Goal: Task Accomplishment & Management: Complete application form

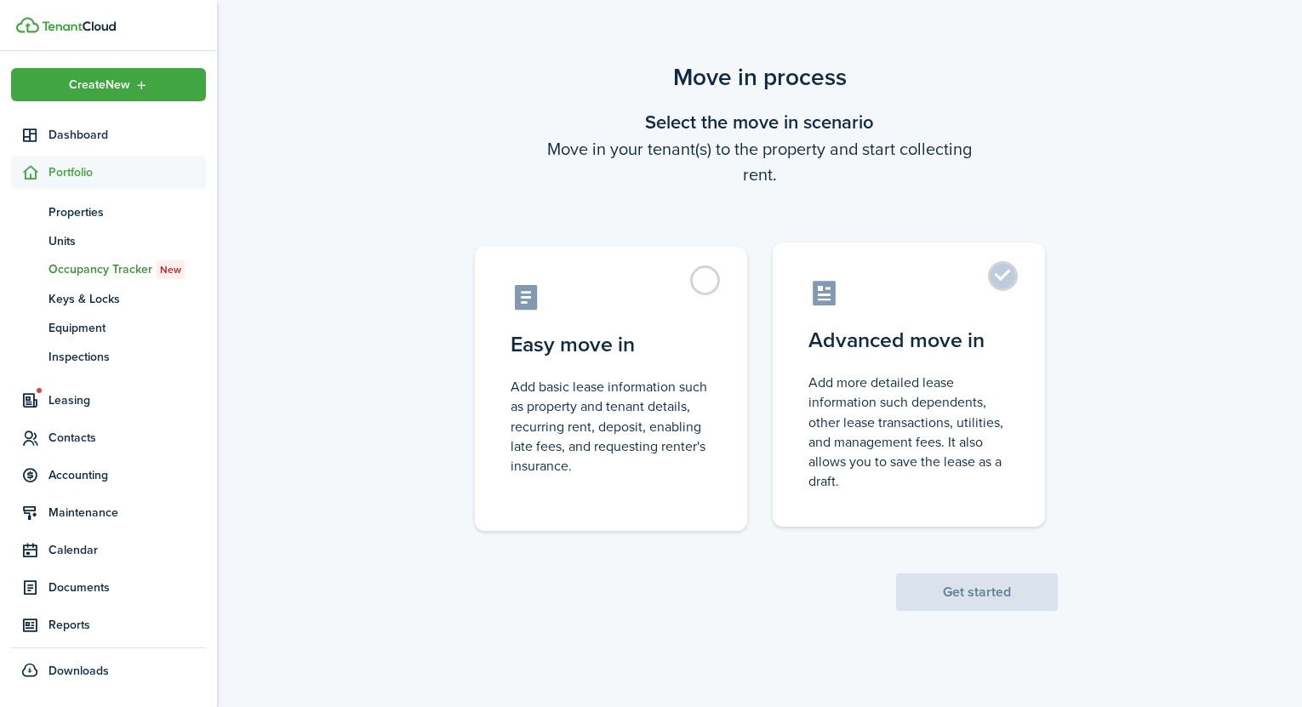
click at [912, 425] on control-radio-card-description "Add more detailed lease information such dependents, other lease transactions, …" at bounding box center [908, 432] width 201 height 118
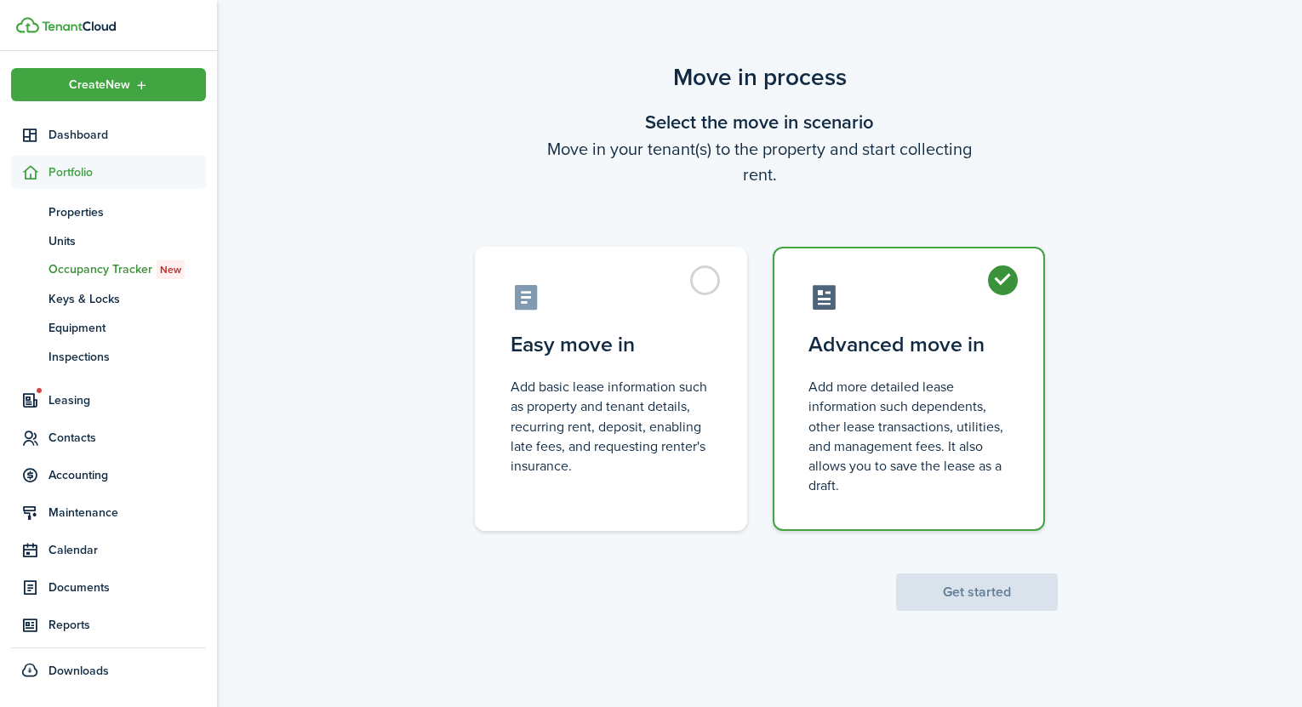
radio input "true"
click at [959, 582] on button "Get started" at bounding box center [977, 592] width 162 height 37
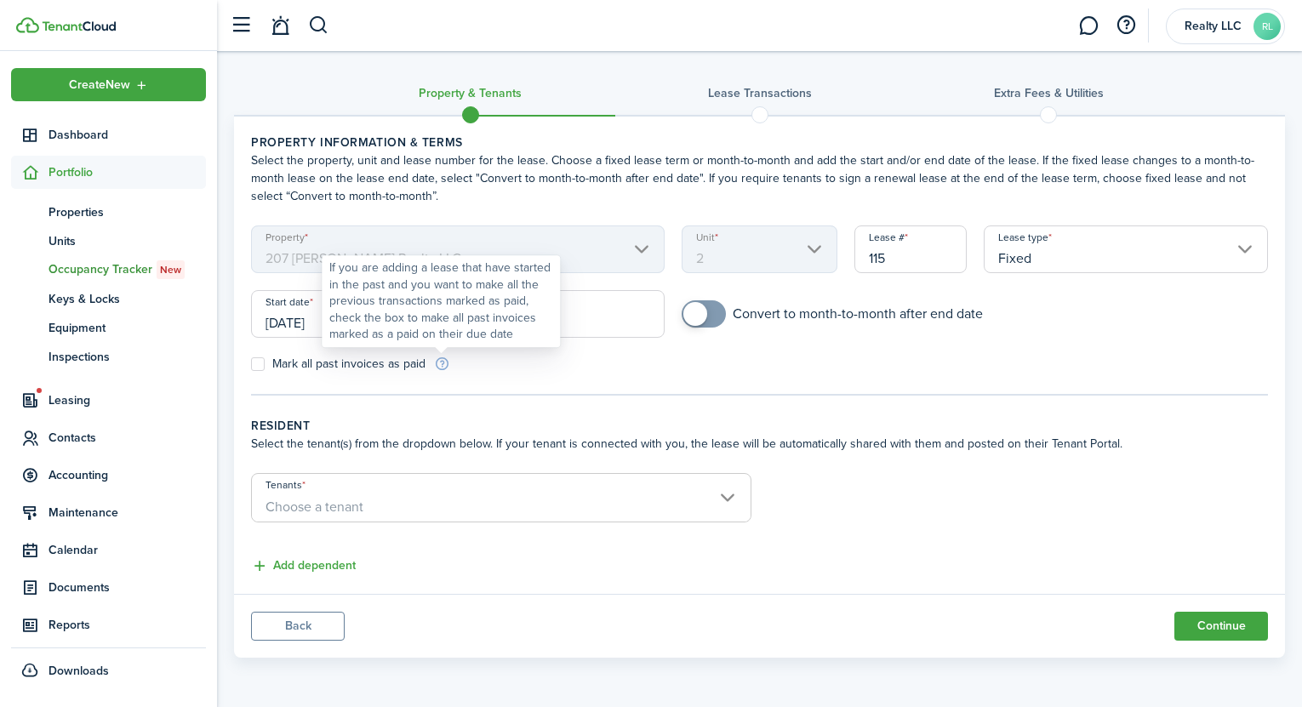
click at [357, 312] on div "If you are adding a lease that have started in the past and you want to make al…" at bounding box center [440, 301] width 223 height 83
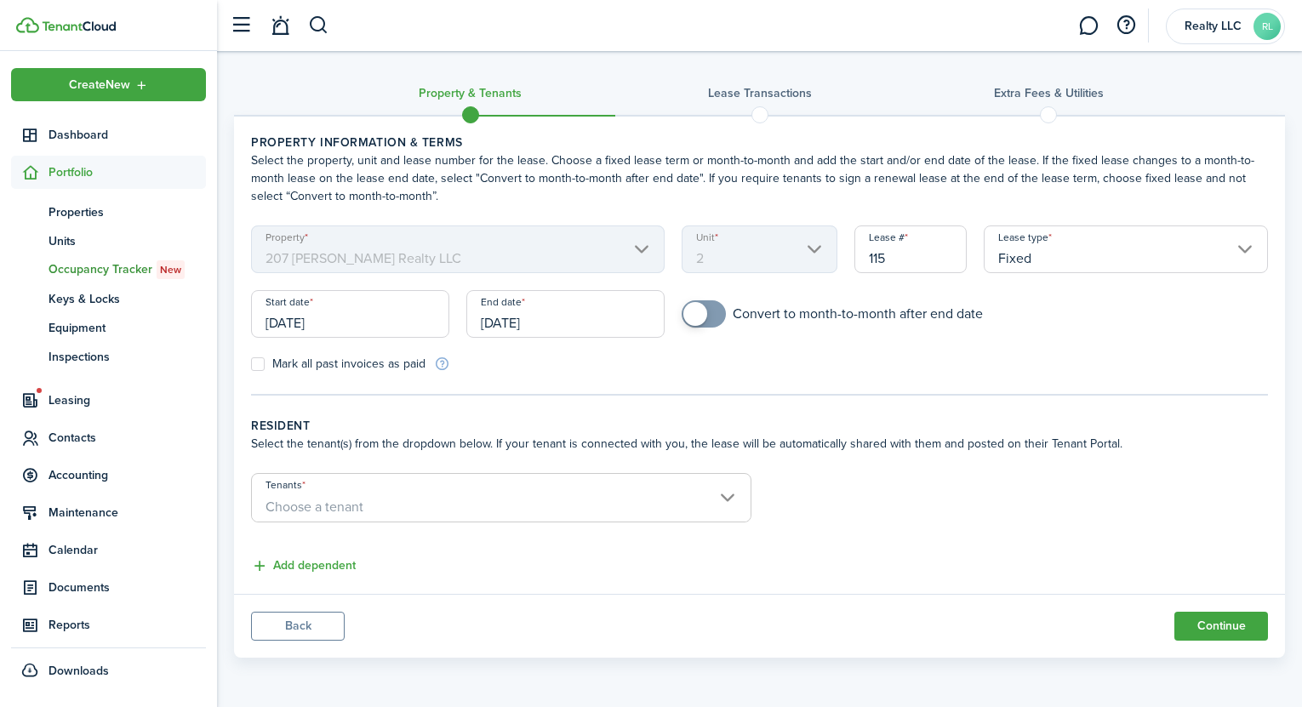
click at [311, 312] on input "[DATE]" at bounding box center [350, 314] width 198 height 48
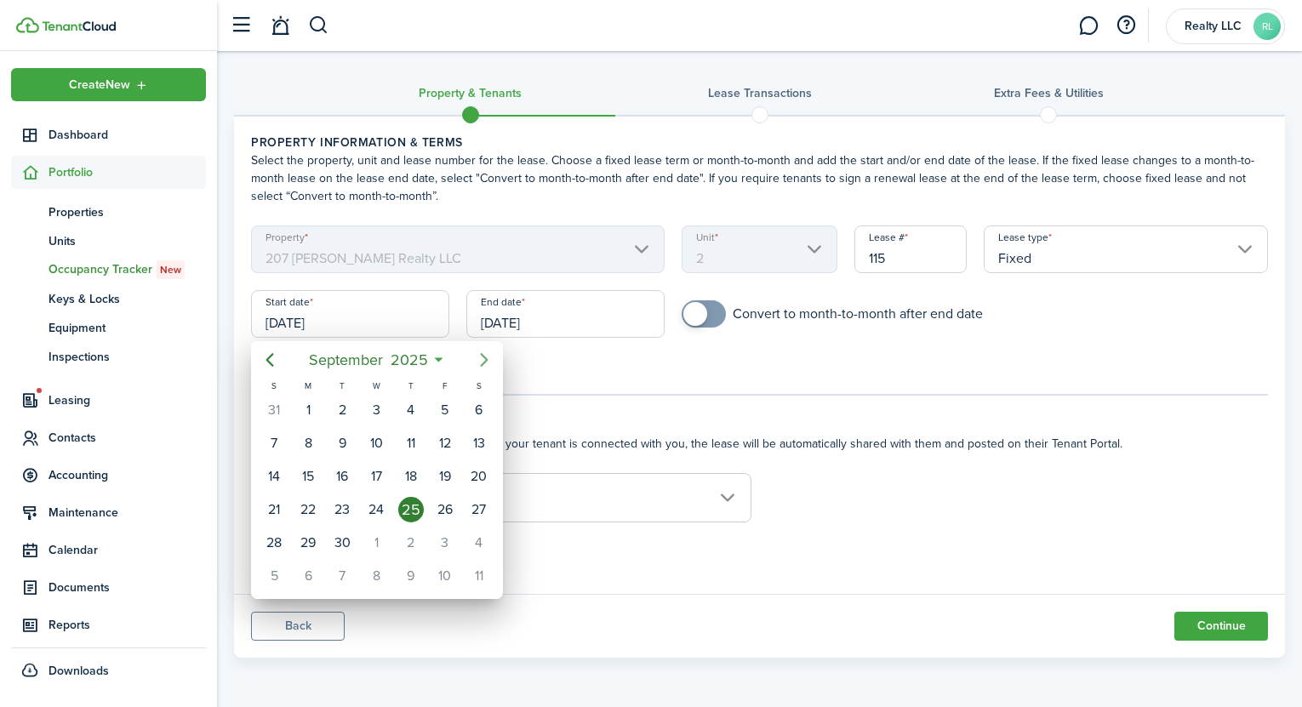
click at [482, 362] on icon "Next page" at bounding box center [484, 360] width 20 height 20
click at [482, 402] on div "1" at bounding box center [479, 410] width 26 height 26
type input "[DATE]"
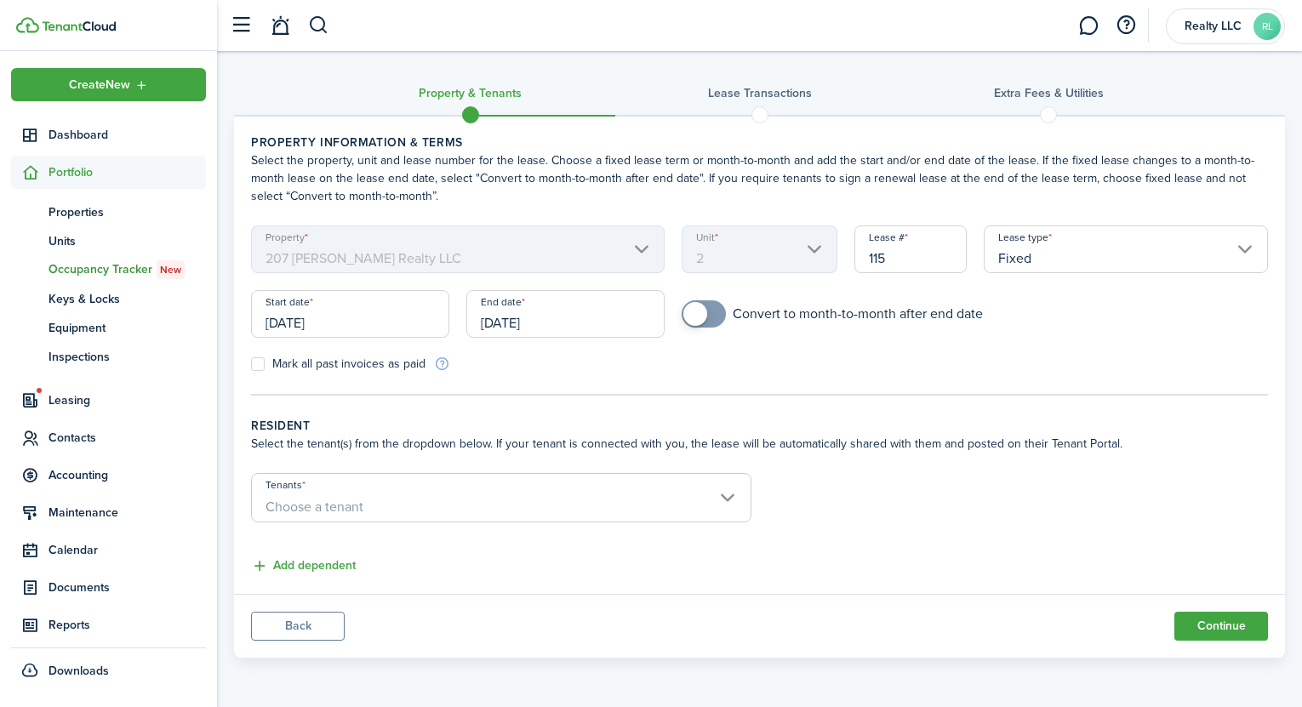
click at [545, 302] on input "[DATE]" at bounding box center [565, 314] width 198 height 48
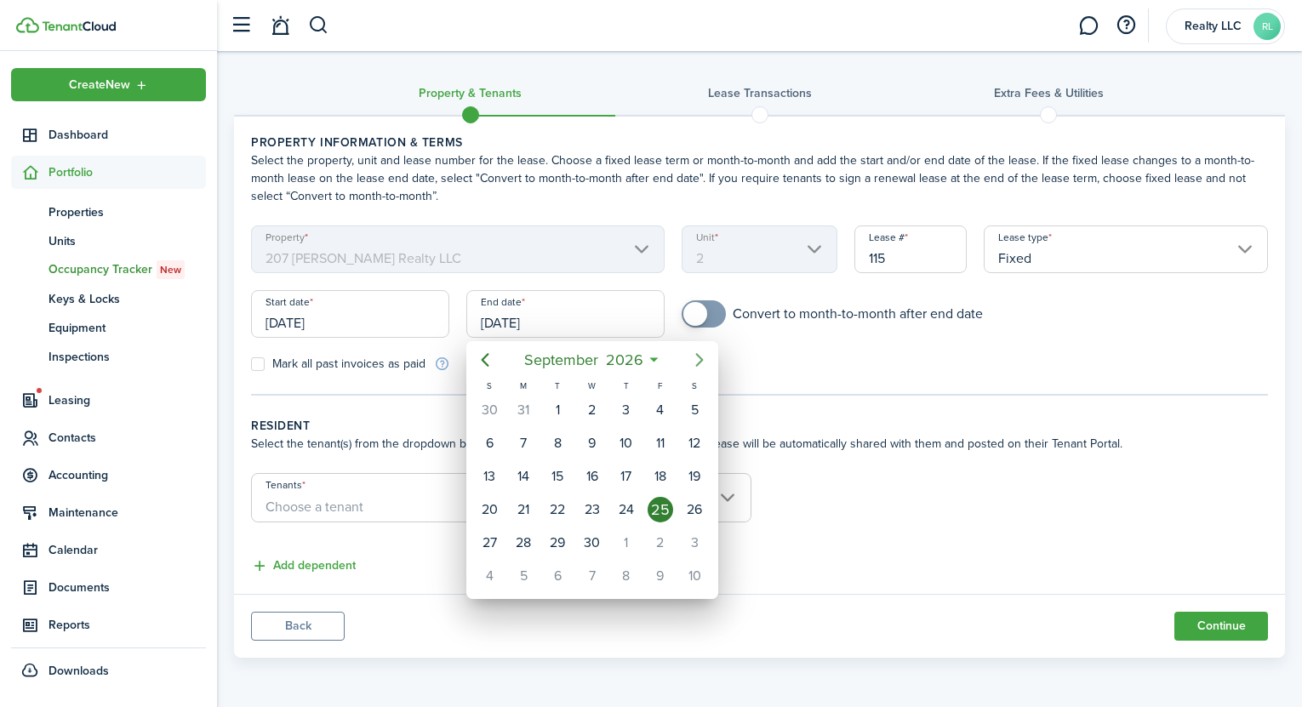
click at [702, 363] on icon "Next page" at bounding box center [699, 360] width 20 height 20
click at [650, 544] on div "30" at bounding box center [660, 543] width 34 height 32
type input "[DATE]"
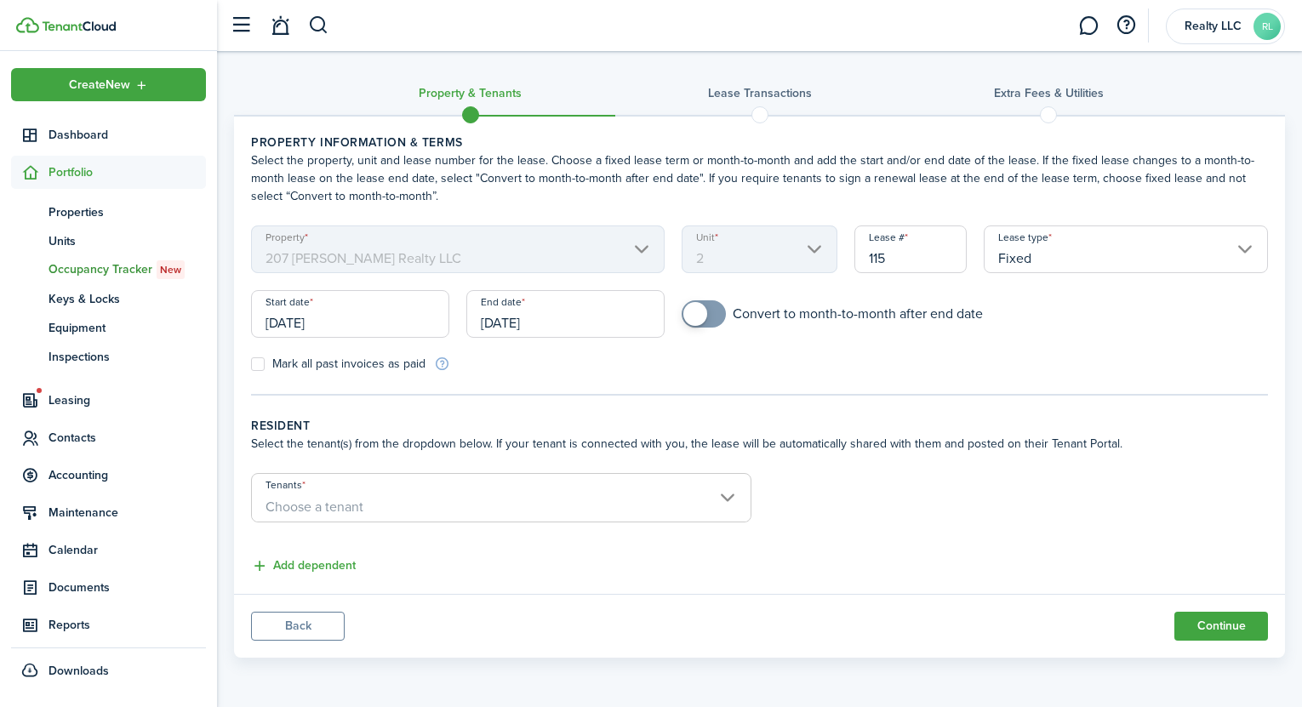
click at [596, 497] on span "Choose a tenant" at bounding box center [501, 507] width 499 height 29
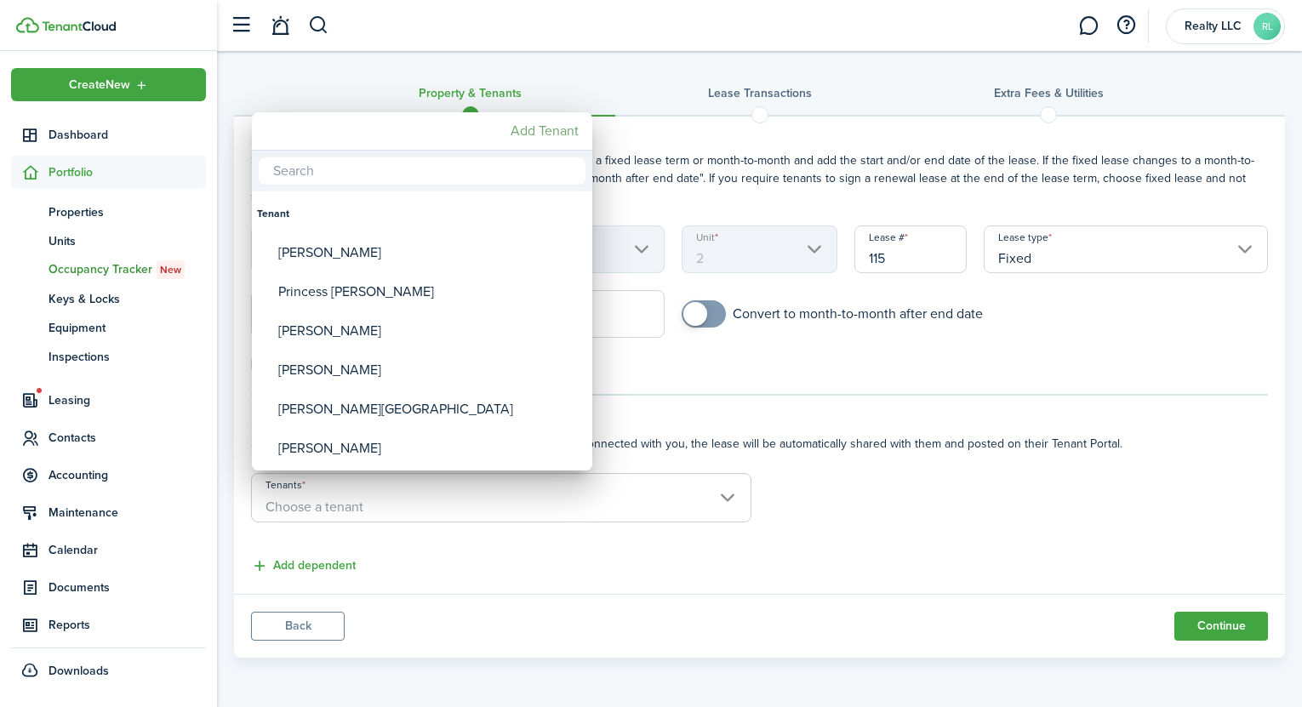
click at [535, 134] on mbsc-button "Add Tenant" at bounding box center [545, 131] width 82 height 31
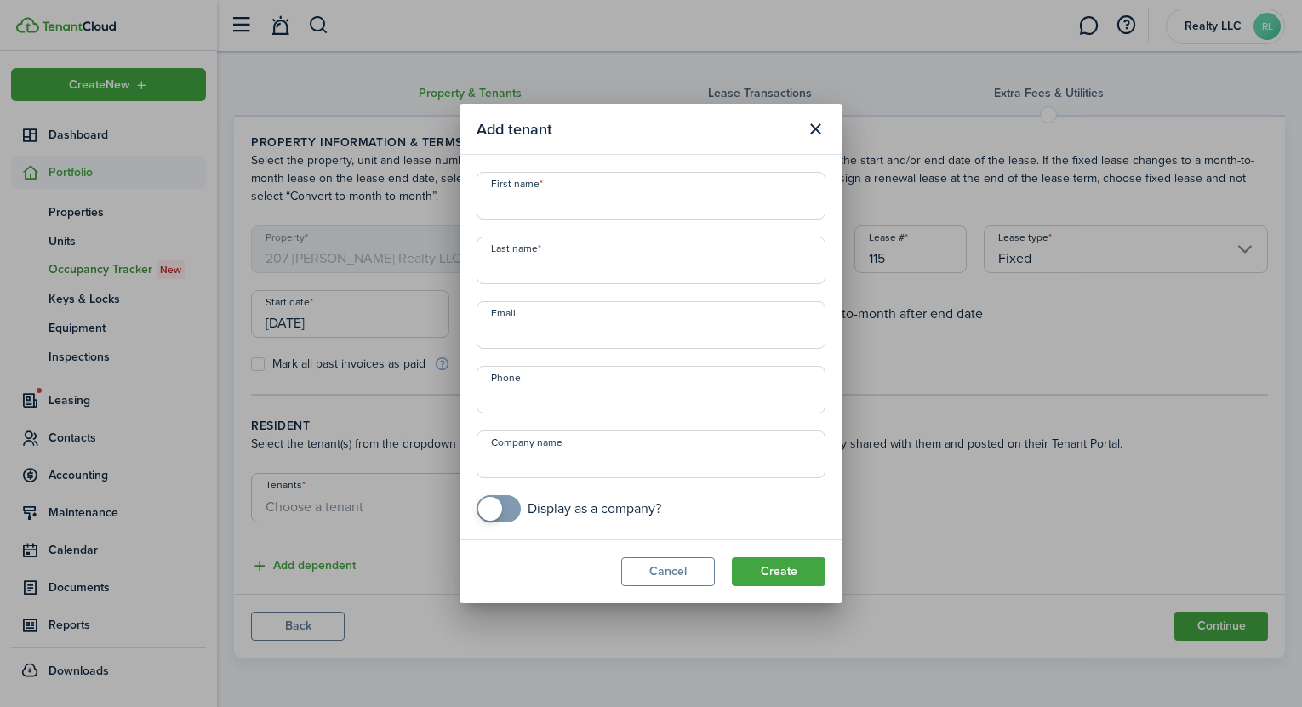
click at [553, 212] on input "First name" at bounding box center [651, 196] width 349 height 48
type input "[PERSON_NAME]"
click at [540, 322] on input "Email" at bounding box center [651, 325] width 349 height 48
paste input "[EMAIL_ADDRESS][DOMAIN_NAME]"
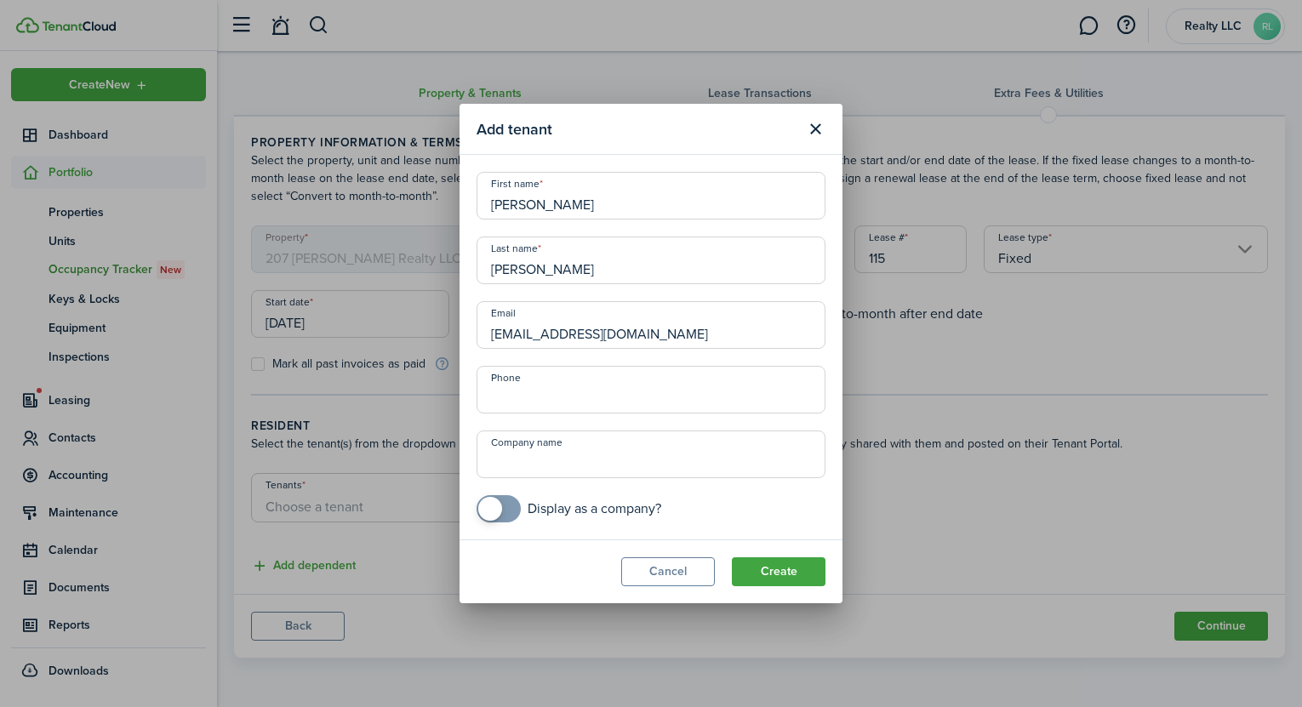
type input "[EMAIL_ADDRESS][DOMAIN_NAME]"
click at [605, 401] on input "+1" at bounding box center [651, 390] width 349 height 48
paste input "[PHONE_NUMBER]"
type input "[PHONE_NUMBER]"
click at [762, 566] on button "Create" at bounding box center [779, 571] width 94 height 29
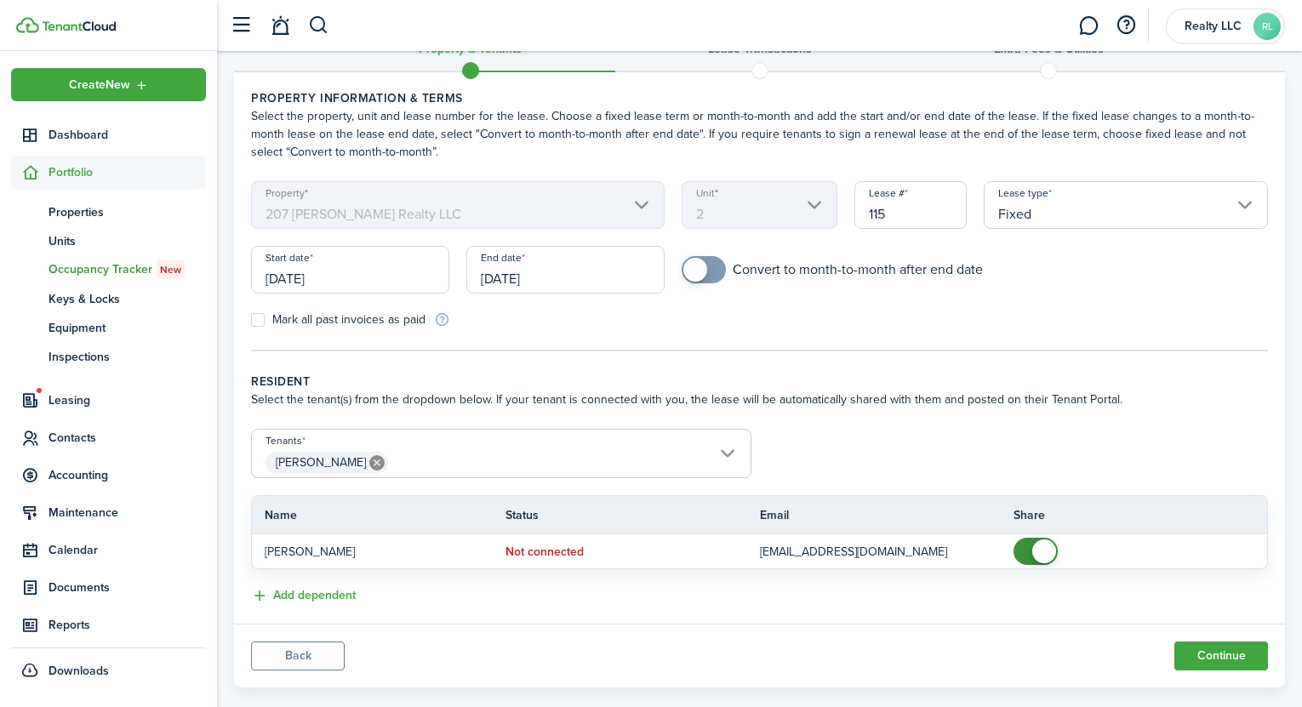
scroll to position [68, 0]
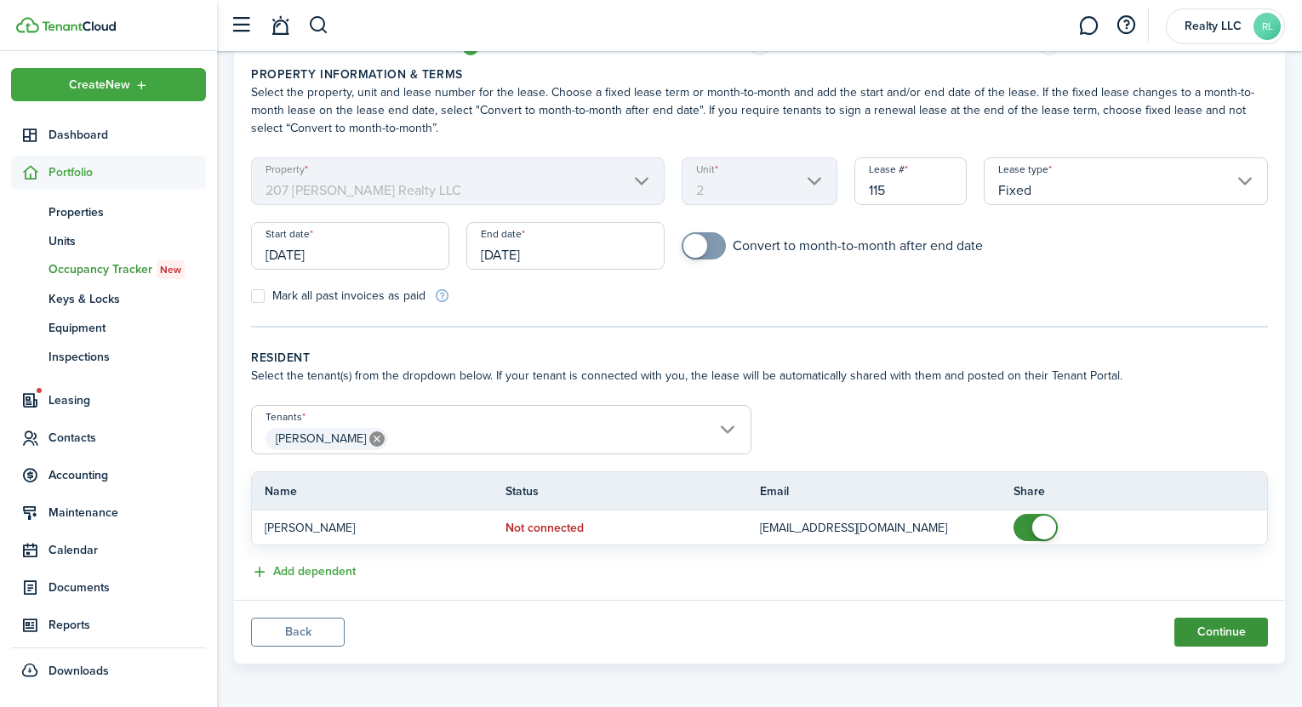
click at [1213, 627] on button "Continue" at bounding box center [1221, 632] width 94 height 29
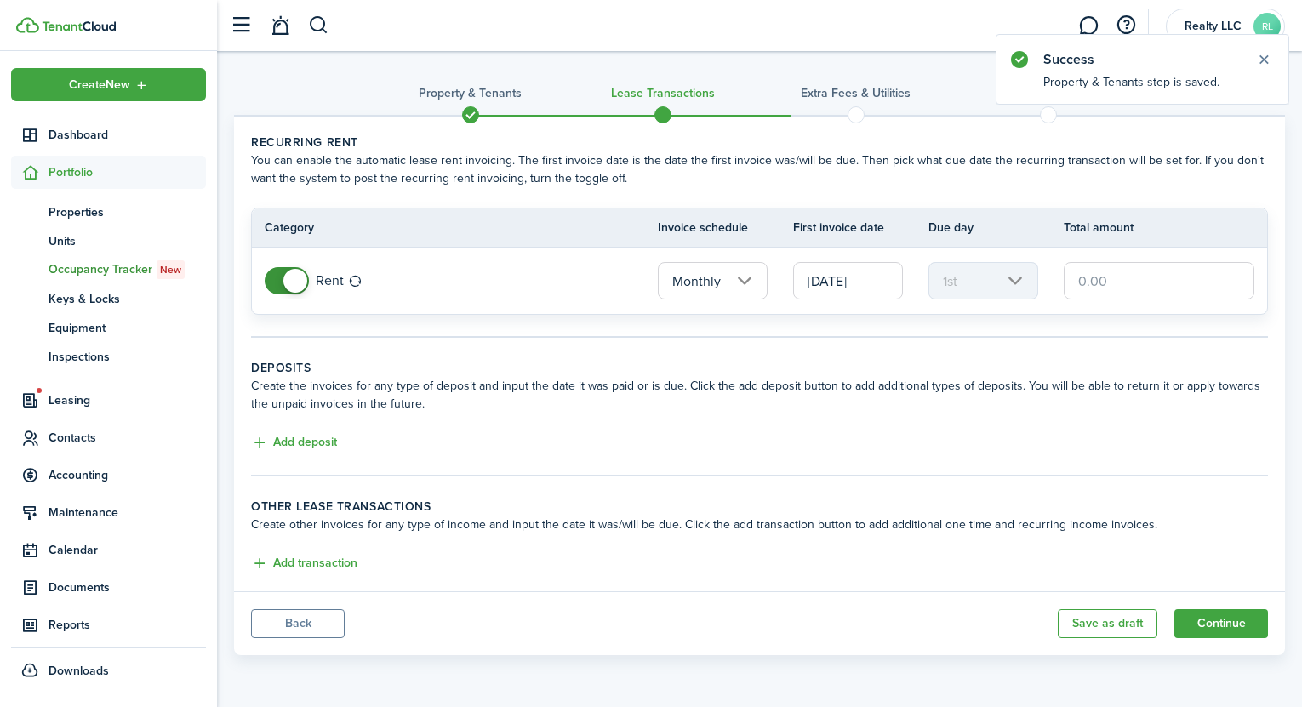
click at [1085, 275] on input "text" at bounding box center [1159, 280] width 191 height 37
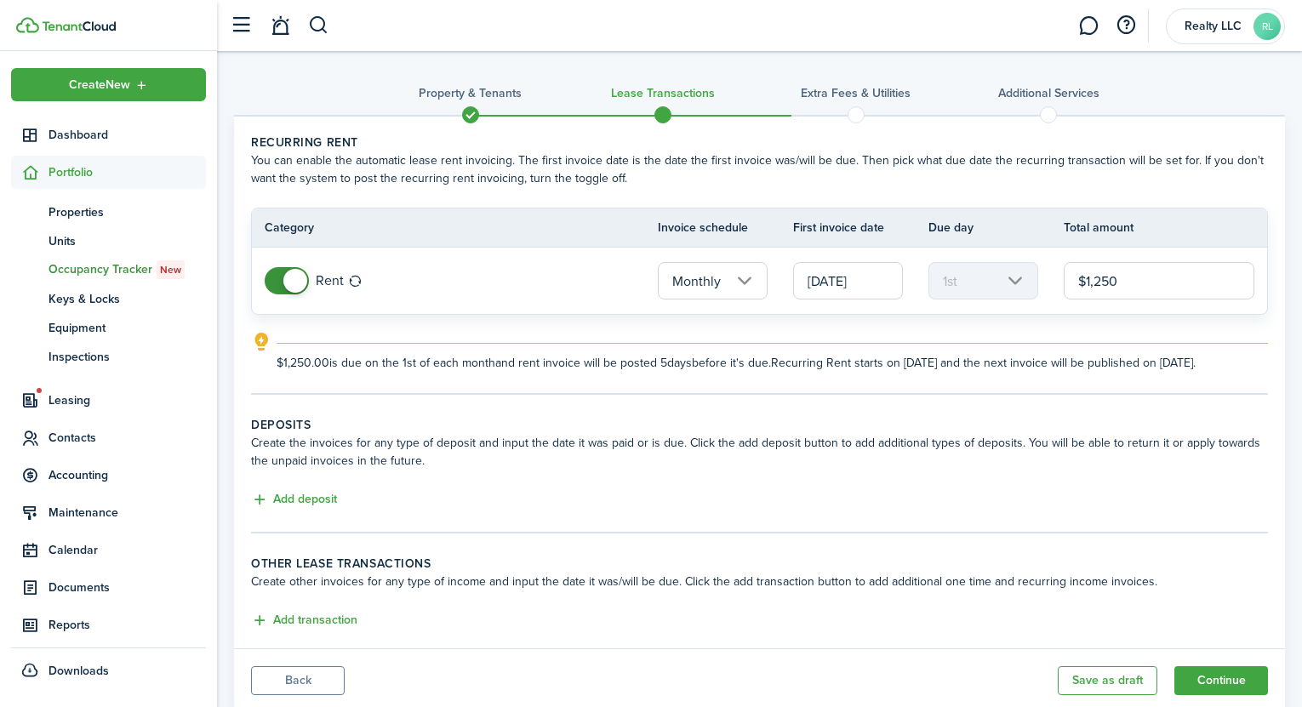
type input "$1,250.00"
click at [1038, 372] on explanation-description "$1,250.00 is due on the 1st of each month and rent invoice will be posted 5 day…" at bounding box center [772, 363] width 991 height 18
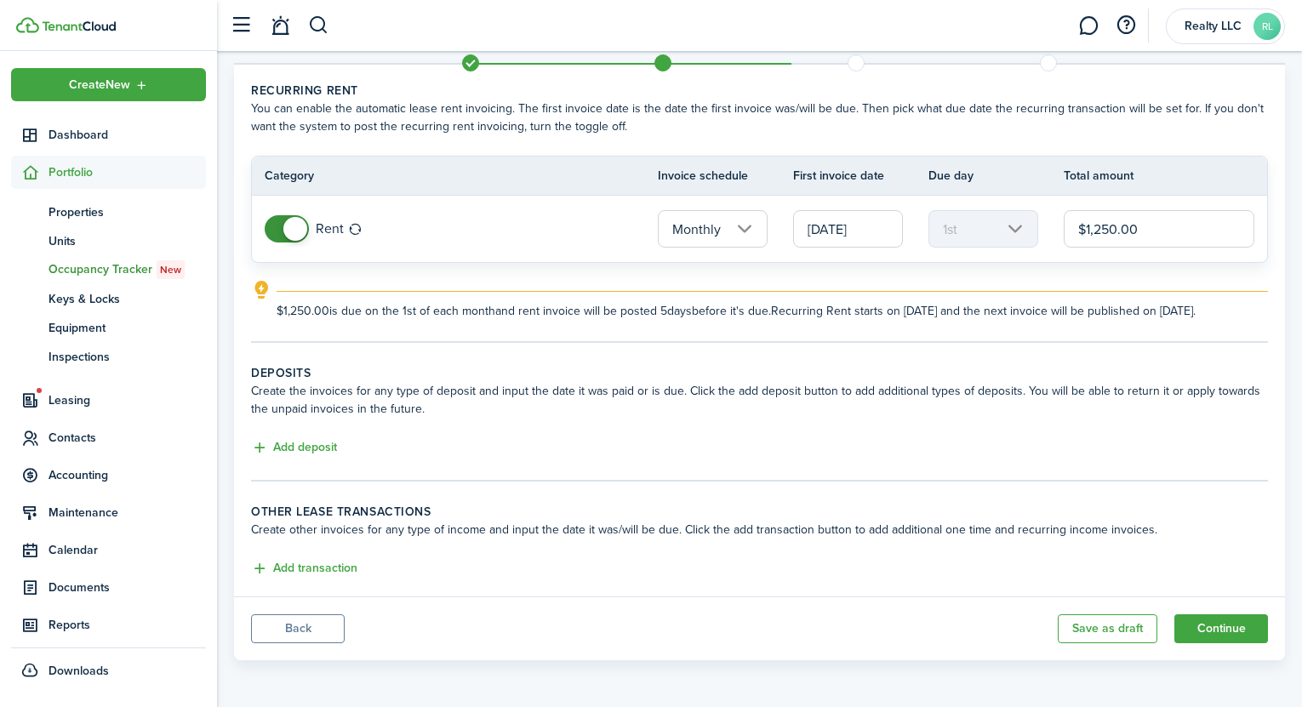
scroll to position [66, 0]
click at [318, 449] on button "Add deposit" at bounding box center [294, 448] width 86 height 20
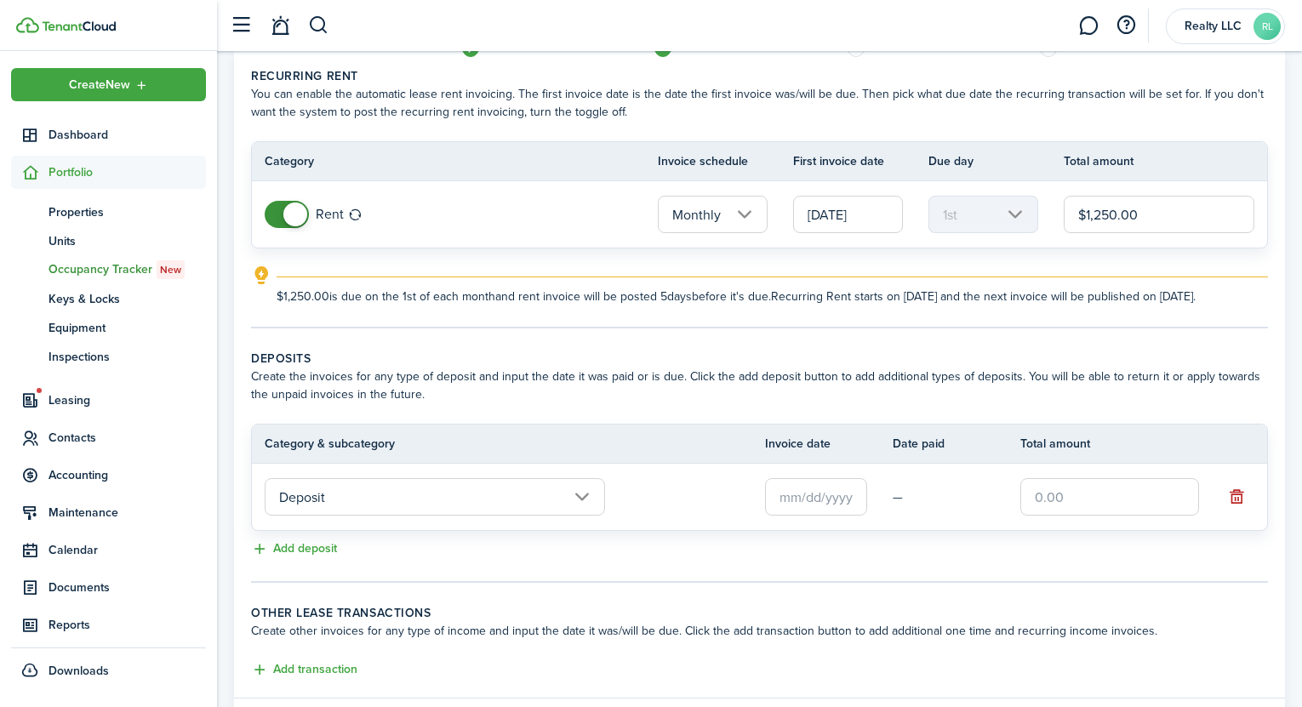
click at [425, 401] on wizard-step-header-description "Create the invoices for any type of deposit and input the date it was paid or i…" at bounding box center [759, 386] width 1017 height 36
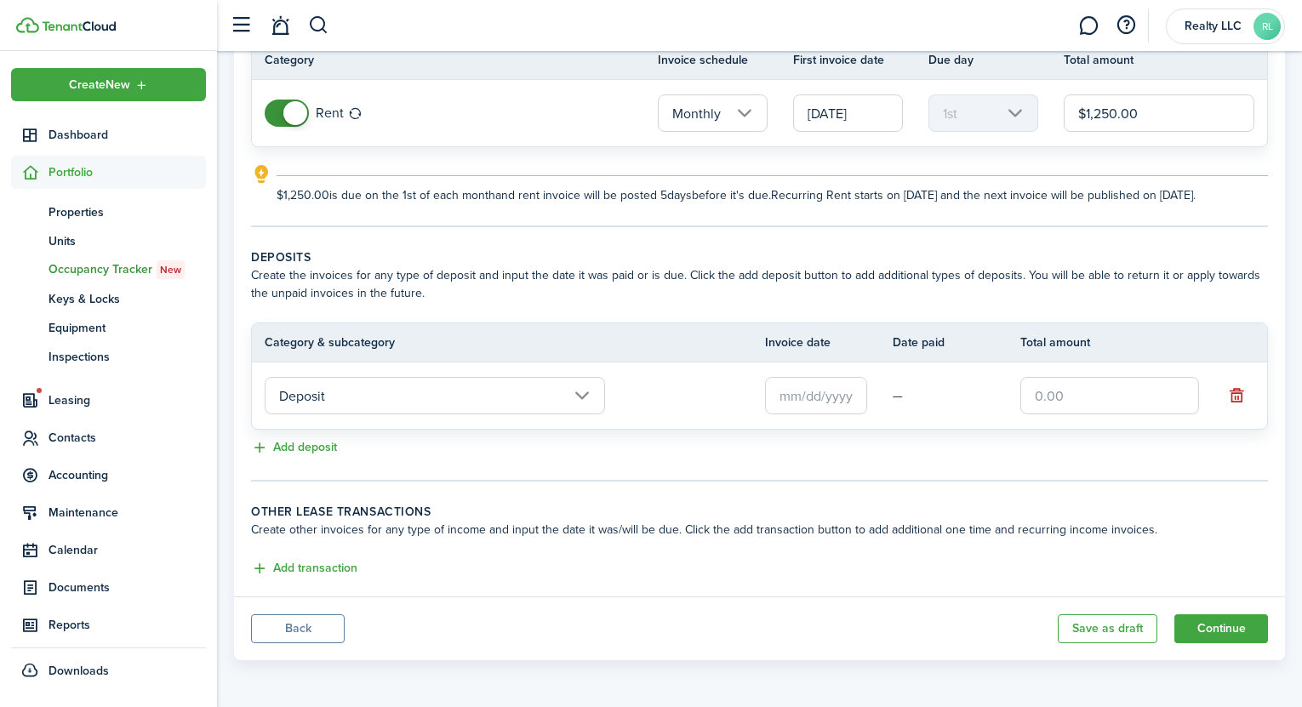
scroll to position [172, 0]
click at [782, 411] on input "text" at bounding box center [816, 395] width 102 height 37
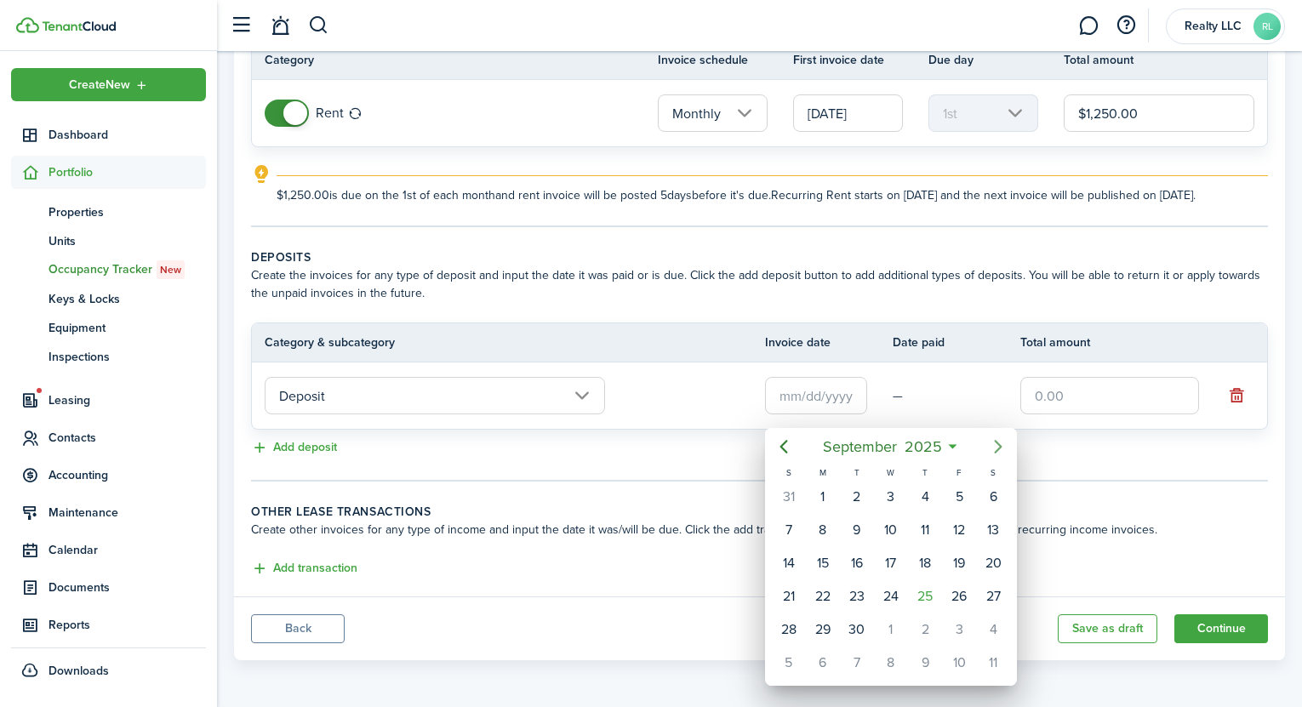
click at [996, 450] on icon "Next page" at bounding box center [999, 447] width 8 height 14
click at [662, 507] on div at bounding box center [651, 353] width 1574 height 979
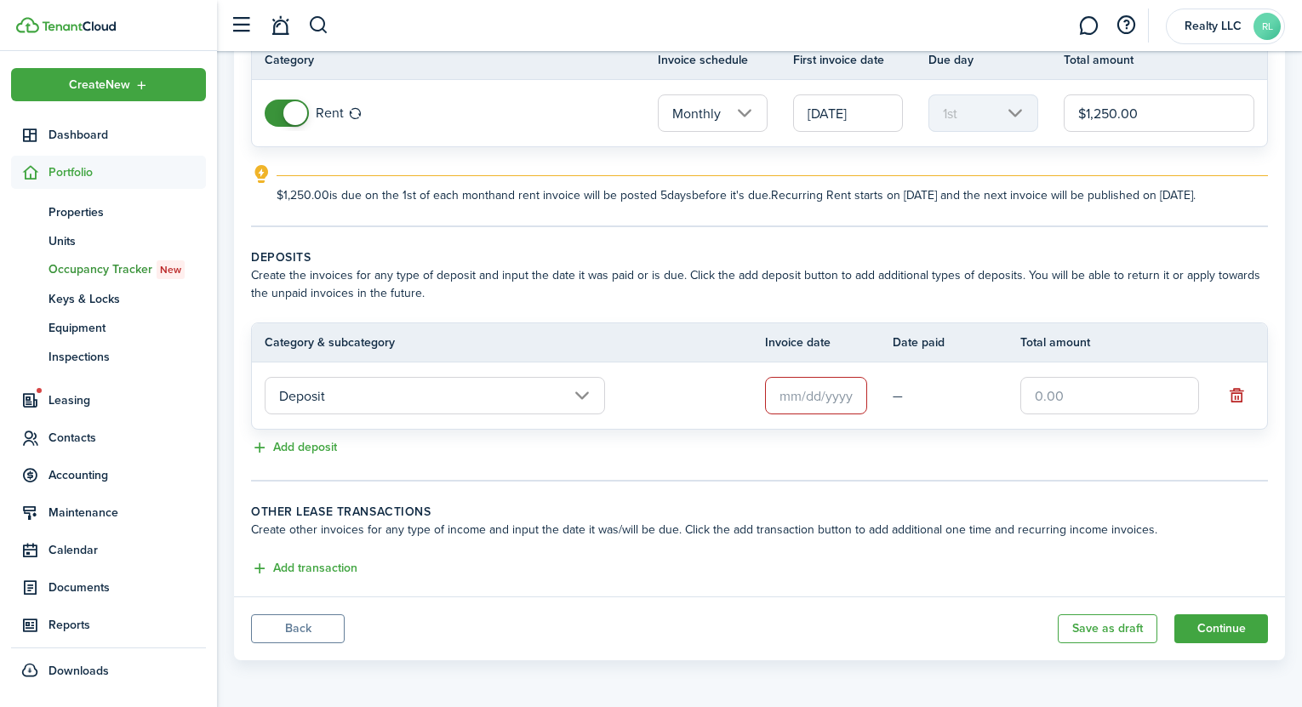
scroll to position [180, 0]
click at [1232, 401] on button "button" at bounding box center [1236, 396] width 24 height 24
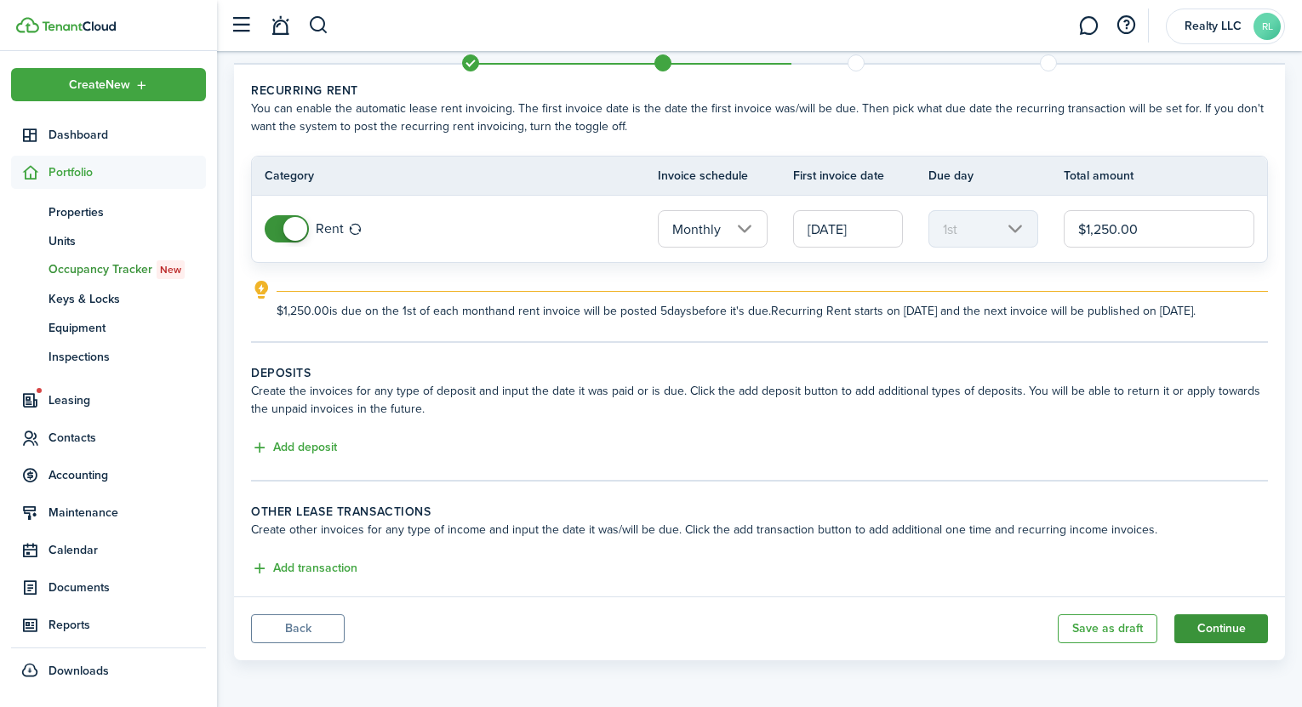
click at [1224, 631] on button "Continue" at bounding box center [1221, 628] width 94 height 29
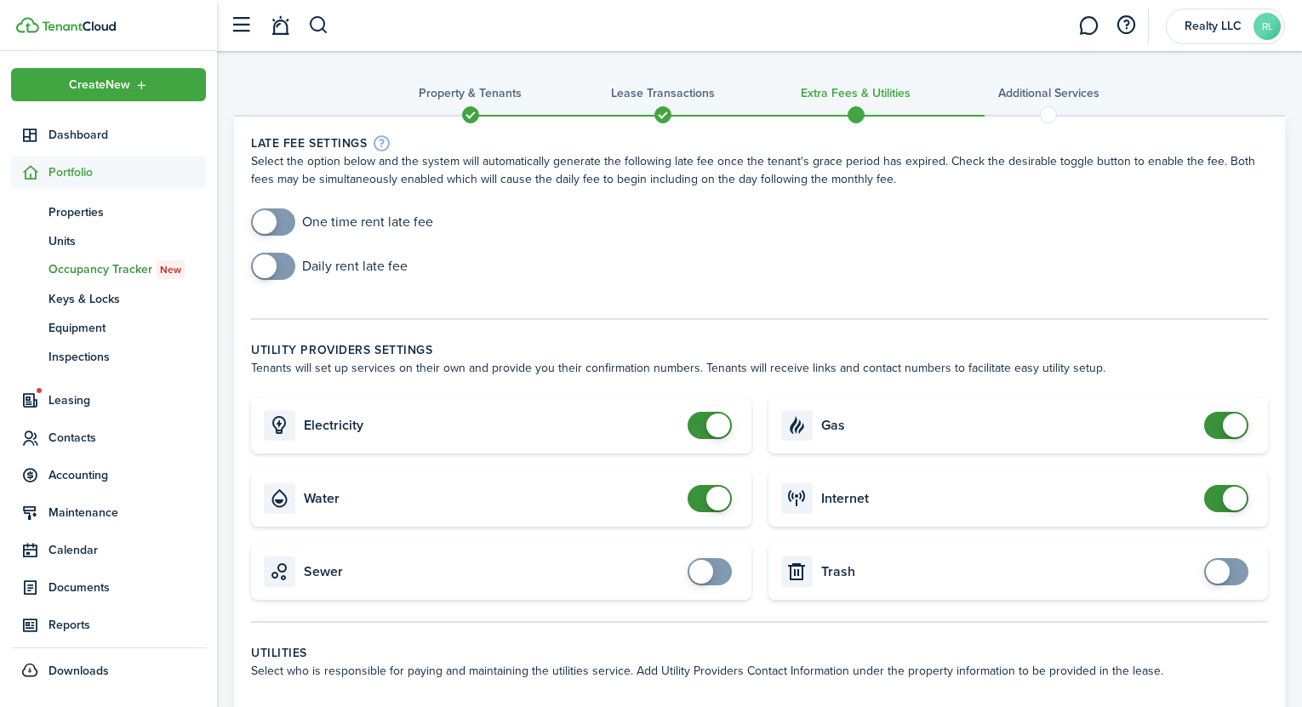
checkbox input "true"
click at [271, 223] on span at bounding box center [265, 222] width 24 height 24
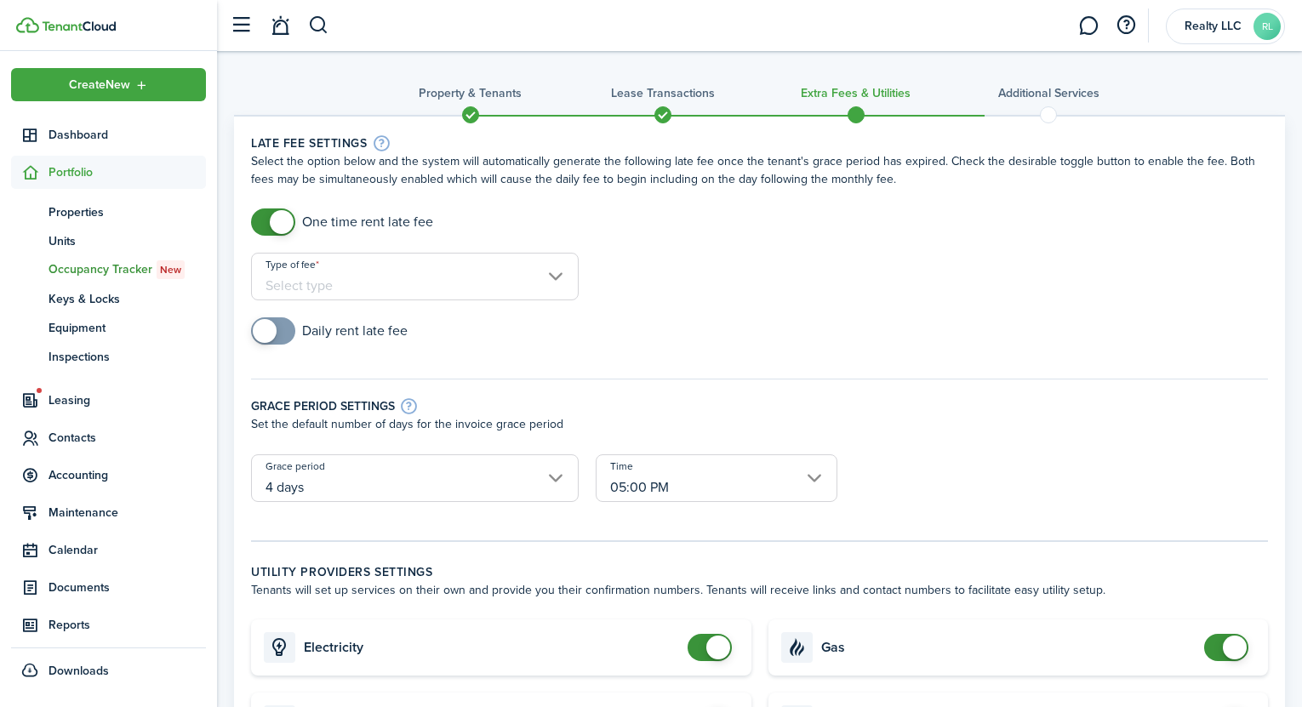
click at [289, 278] on input "Type of fee" at bounding box center [415, 277] width 328 height 48
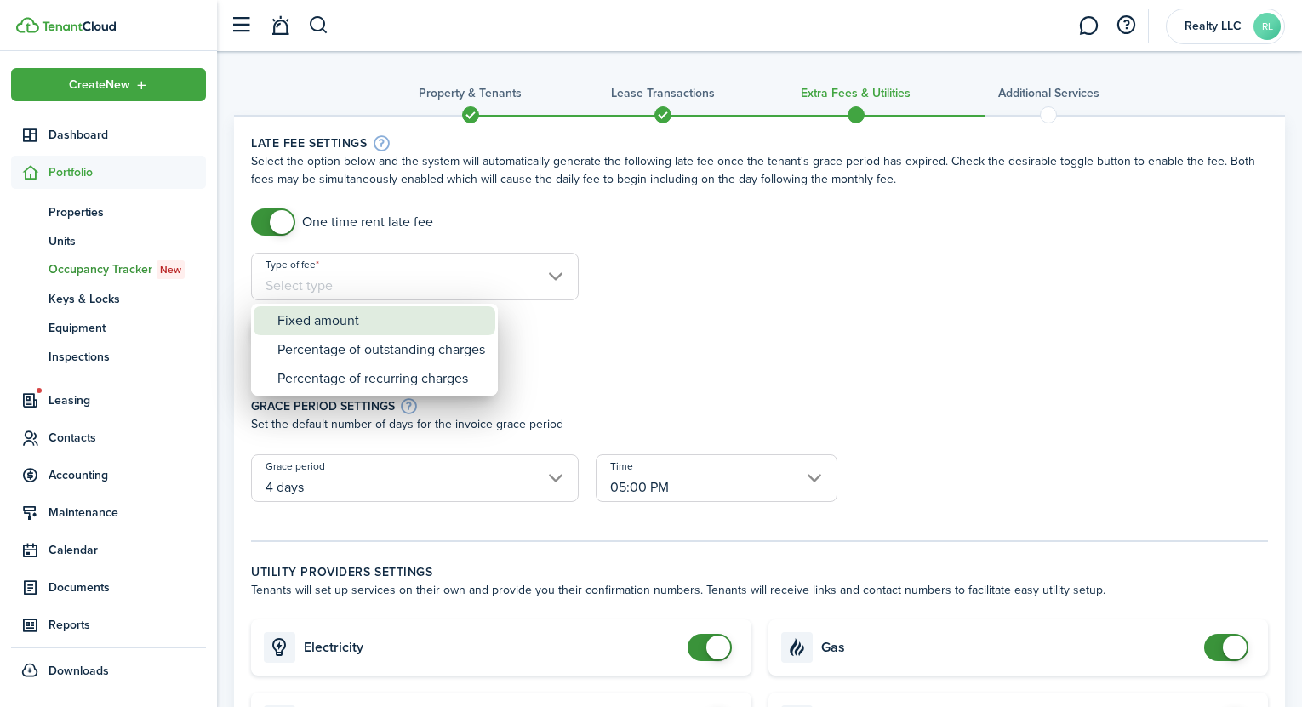
click at [291, 328] on div "Fixed amount" at bounding box center [381, 320] width 208 height 29
type input "Fixed amount"
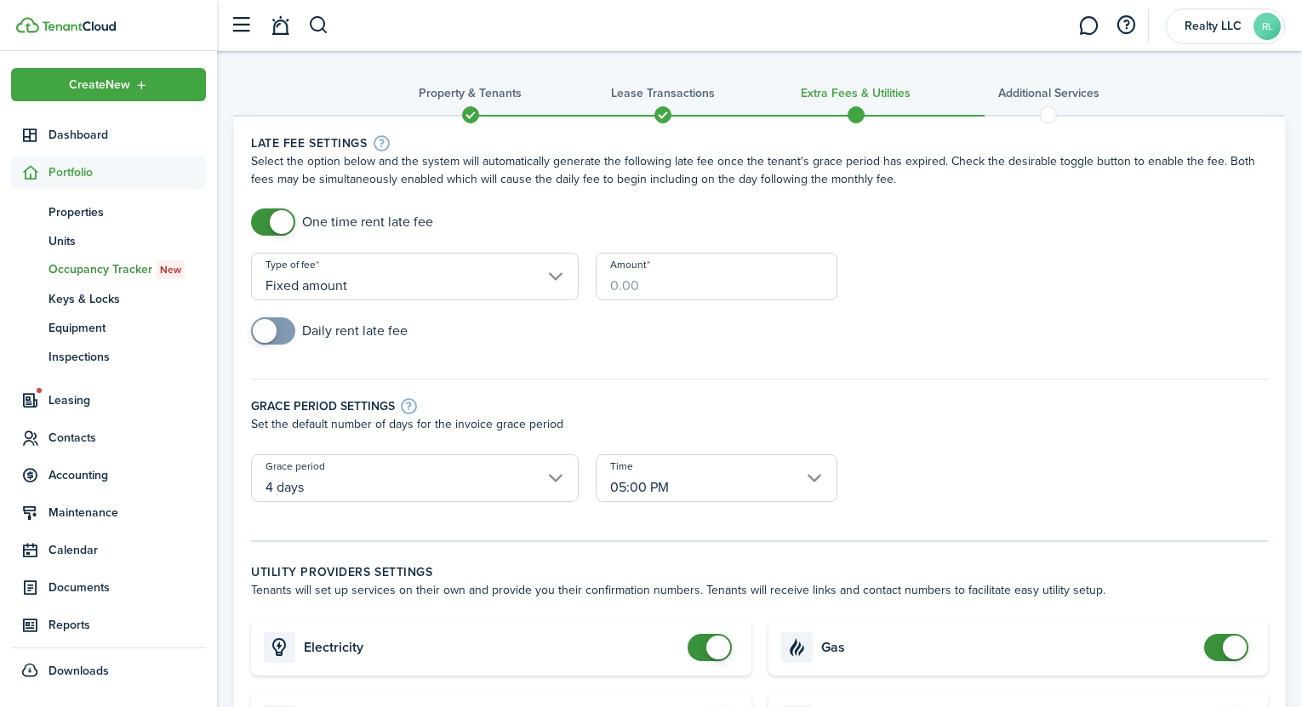
click at [614, 285] on input "Amount" at bounding box center [717, 277] width 242 height 48
type input "$75.00"
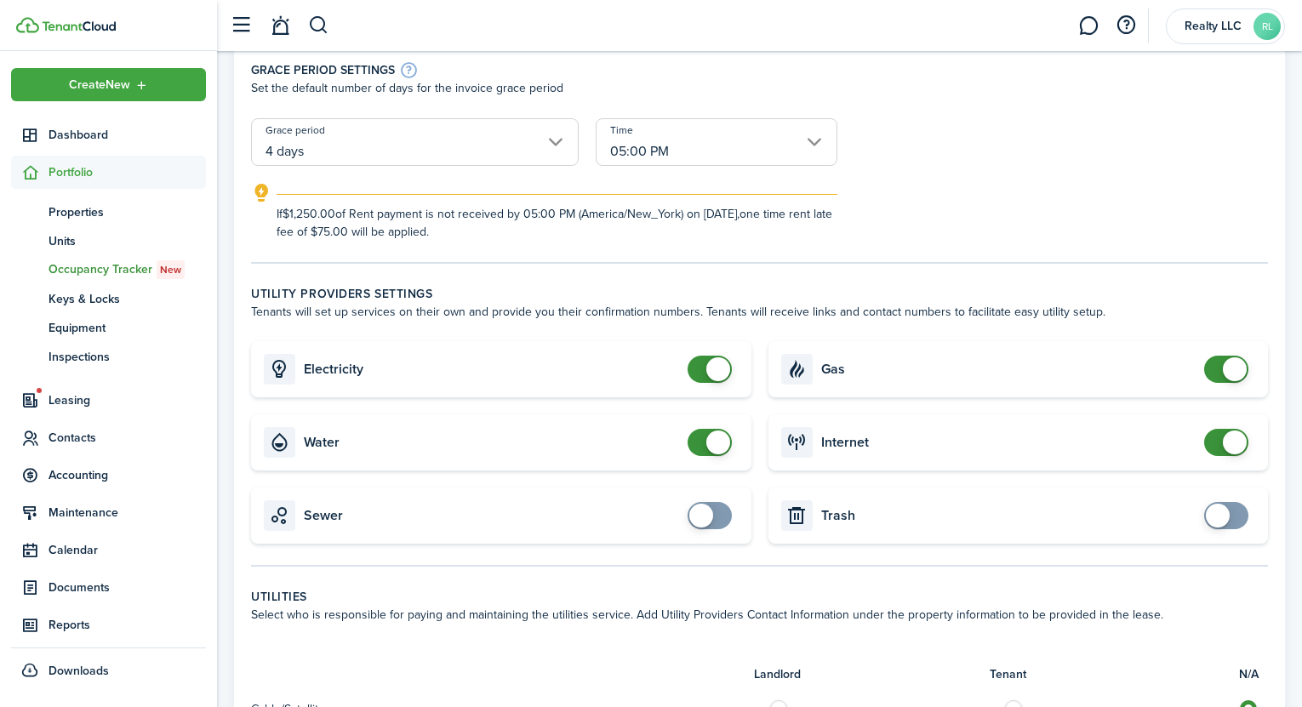
scroll to position [347, 0]
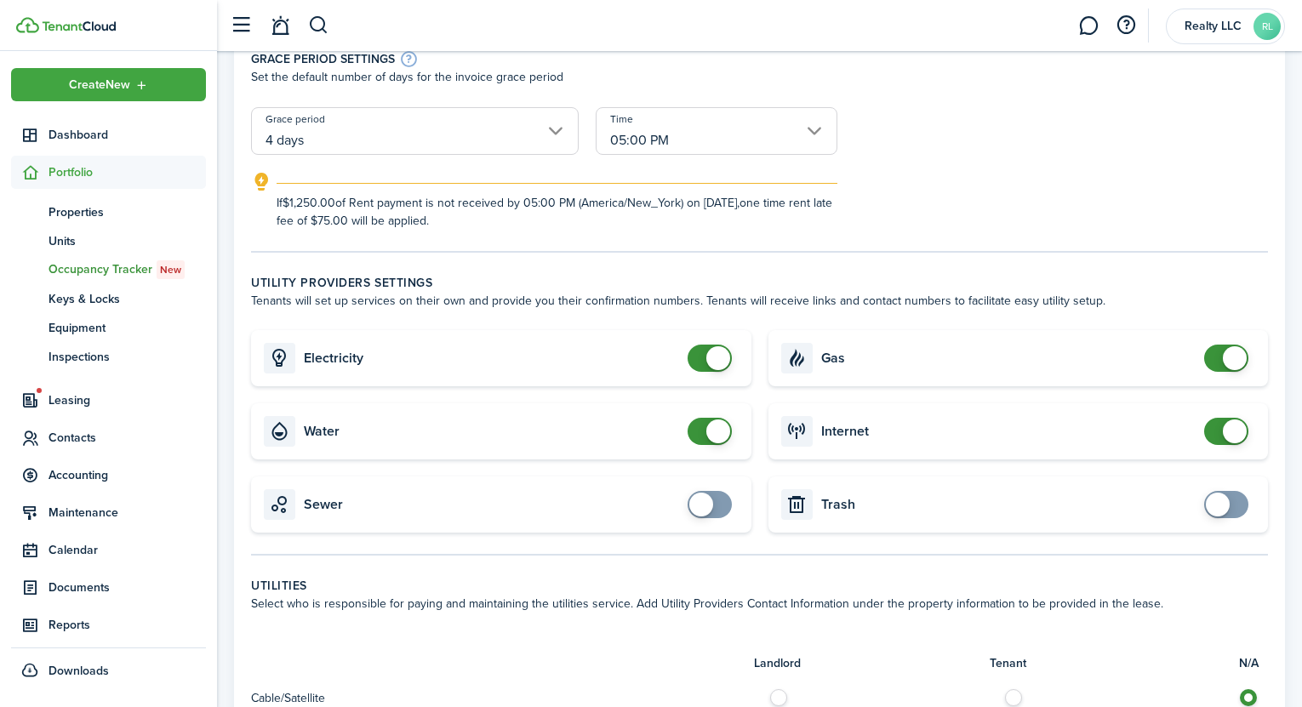
checkbox input "false"
click at [701, 440] on span at bounding box center [709, 431] width 17 height 27
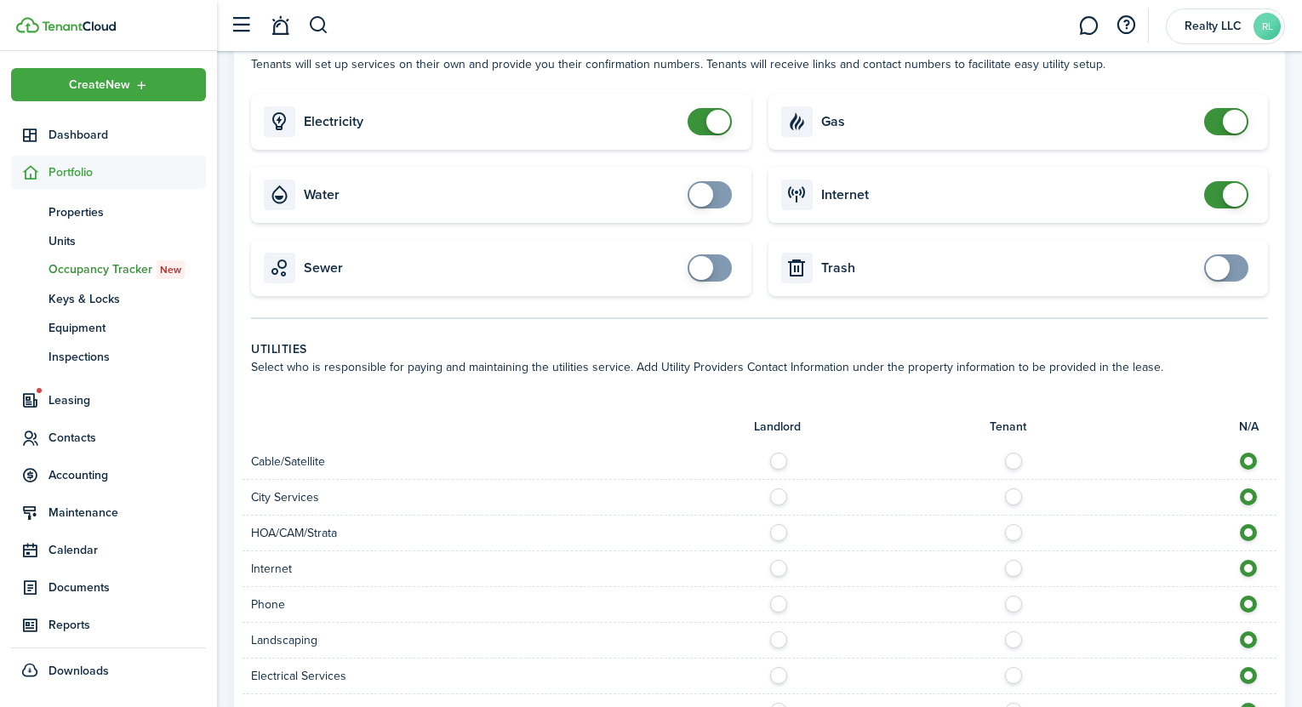
scroll to position [468, 0]
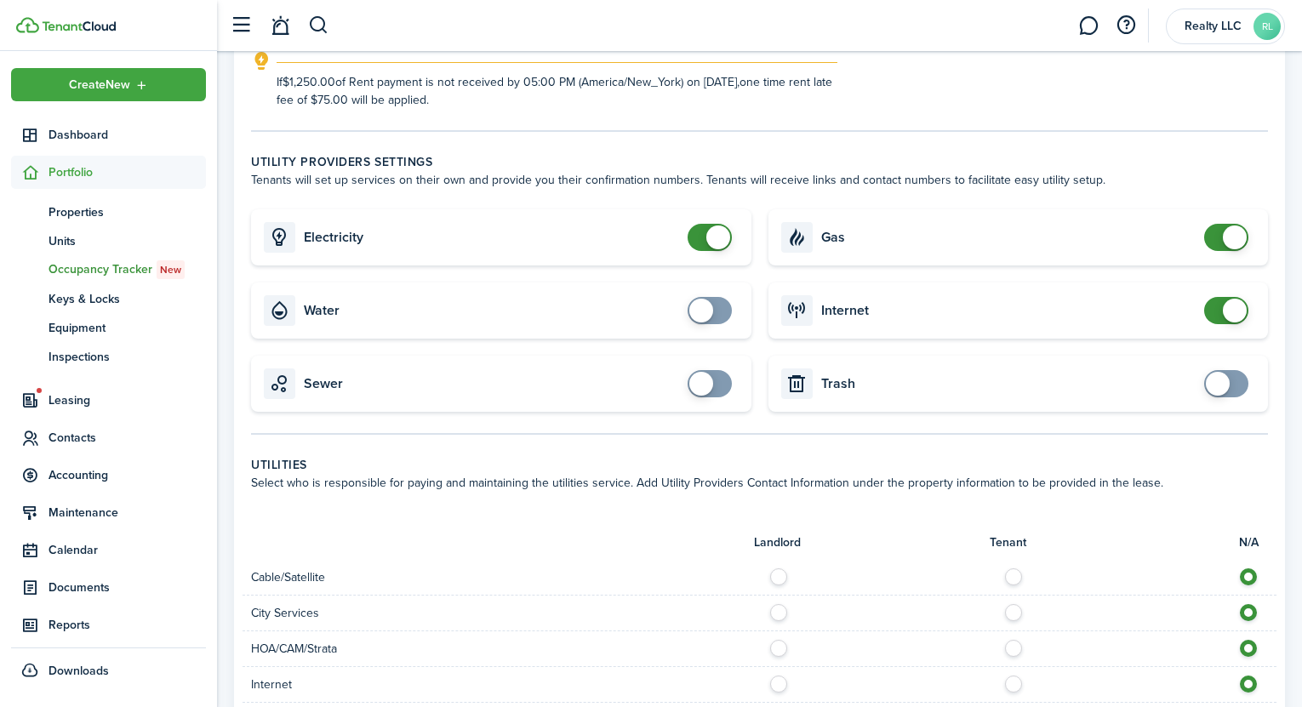
checkbox input "false"
click at [706, 233] on span at bounding box center [718, 237] width 24 height 24
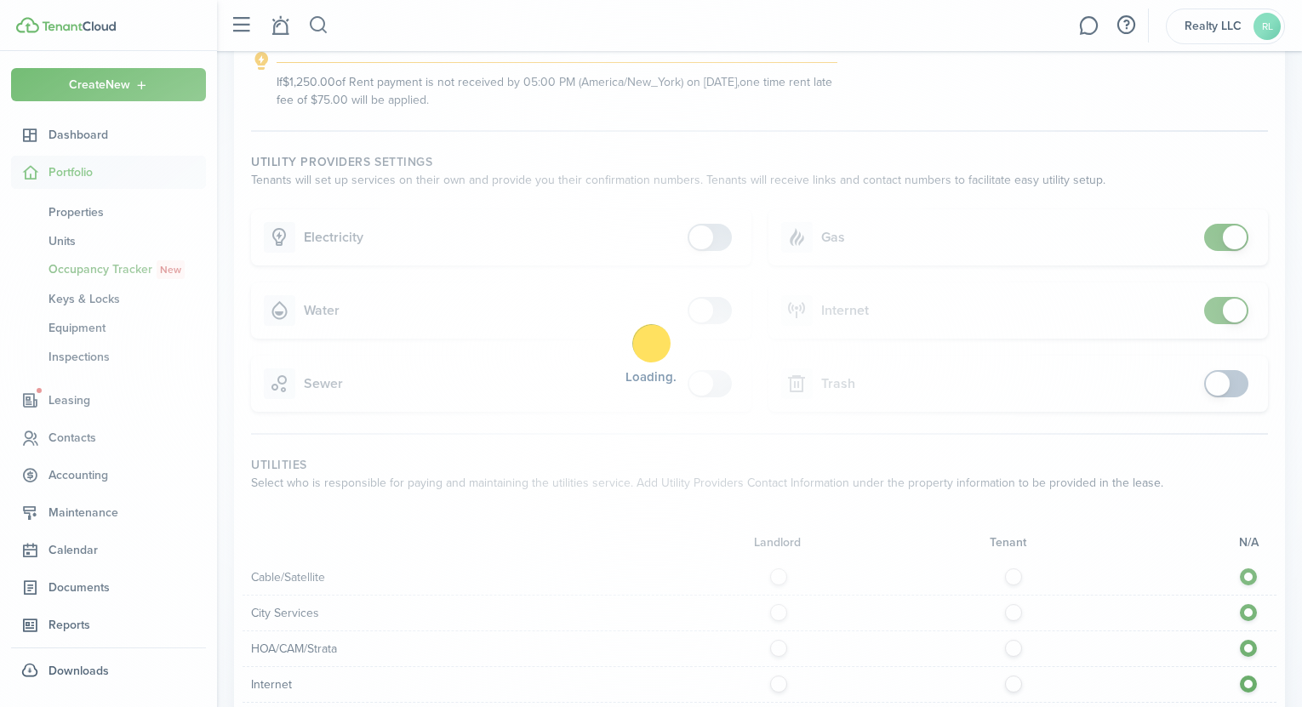
click at [1234, 237] on div "Loading" at bounding box center [651, 353] width 1302 height 707
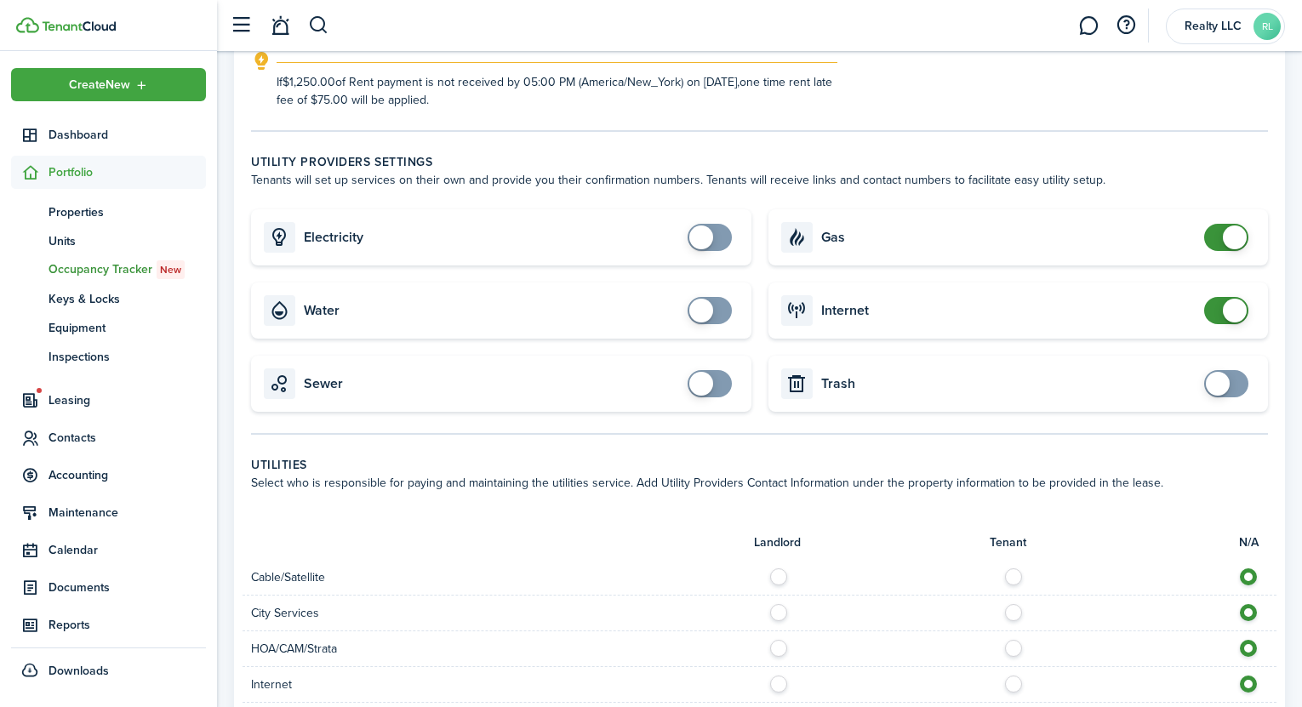
checkbox input "false"
click at [1224, 235] on span at bounding box center [1235, 237] width 24 height 24
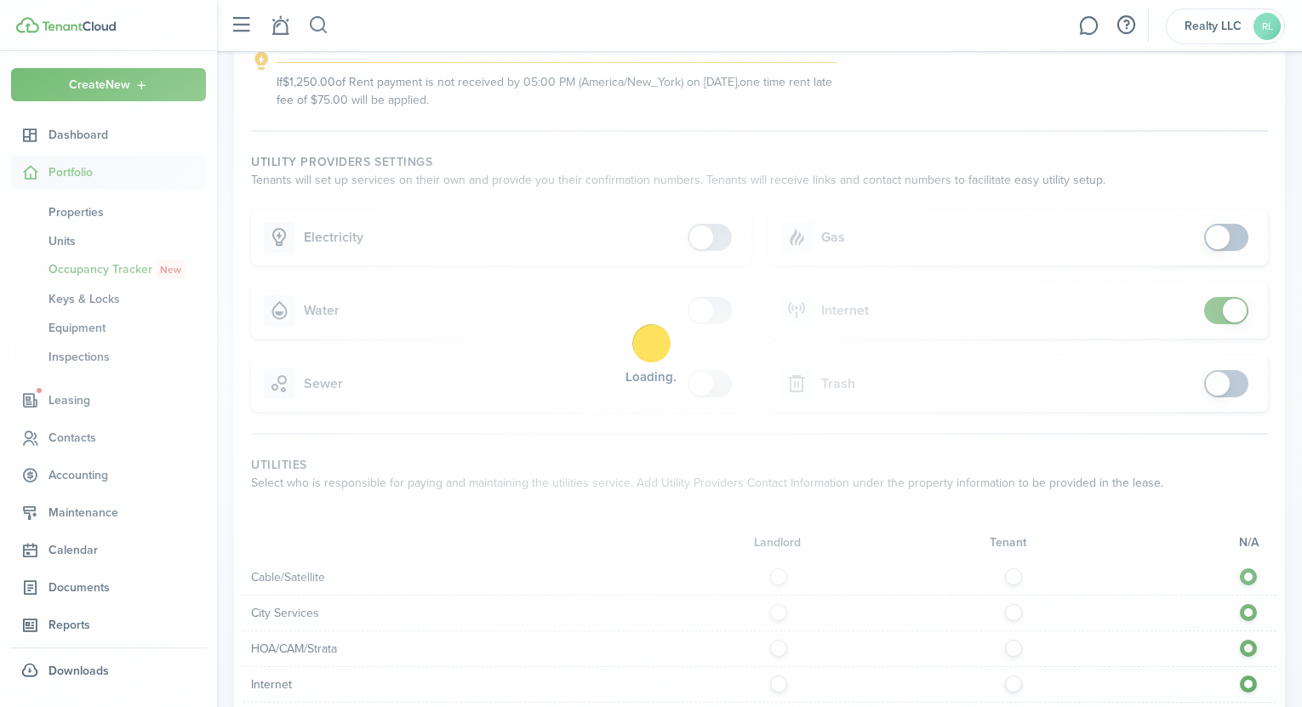
click at [1228, 308] on div "Loading" at bounding box center [651, 353] width 1302 height 707
click at [1225, 313] on div "Loading" at bounding box center [651, 353] width 1302 height 707
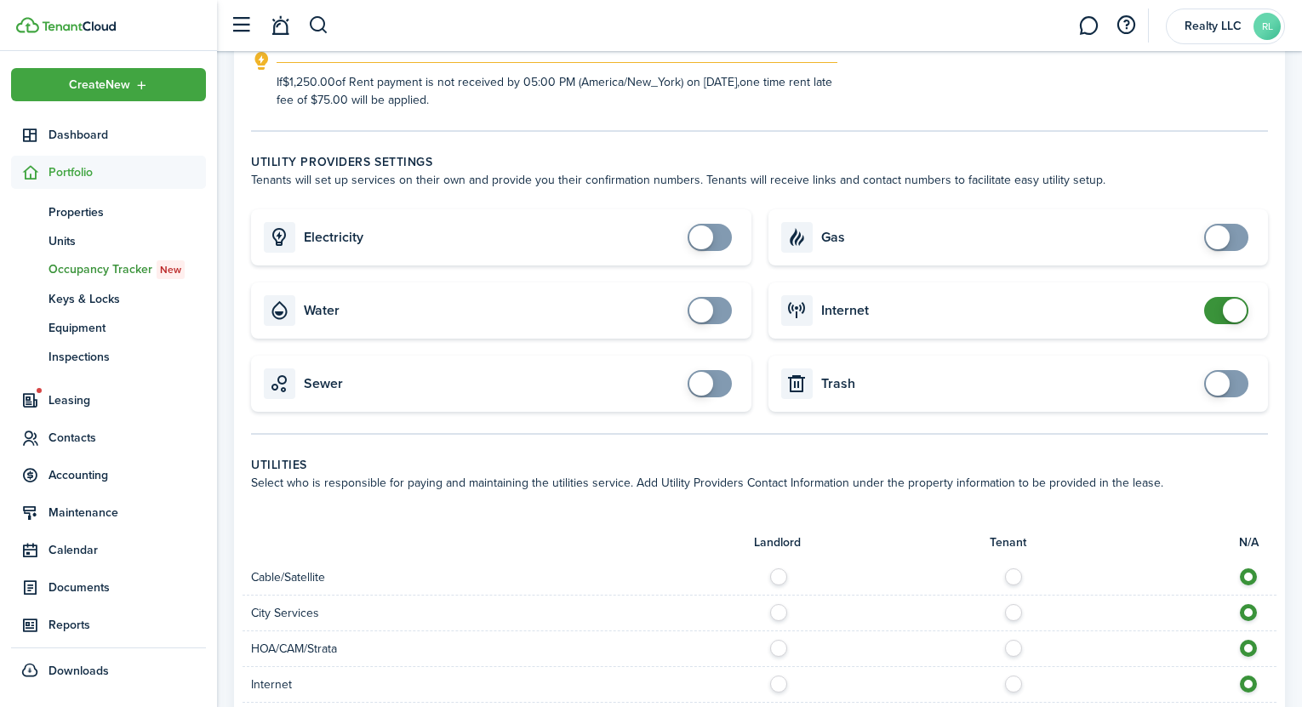
checkbox input "false"
click at [1225, 313] on span at bounding box center [1235, 311] width 24 height 24
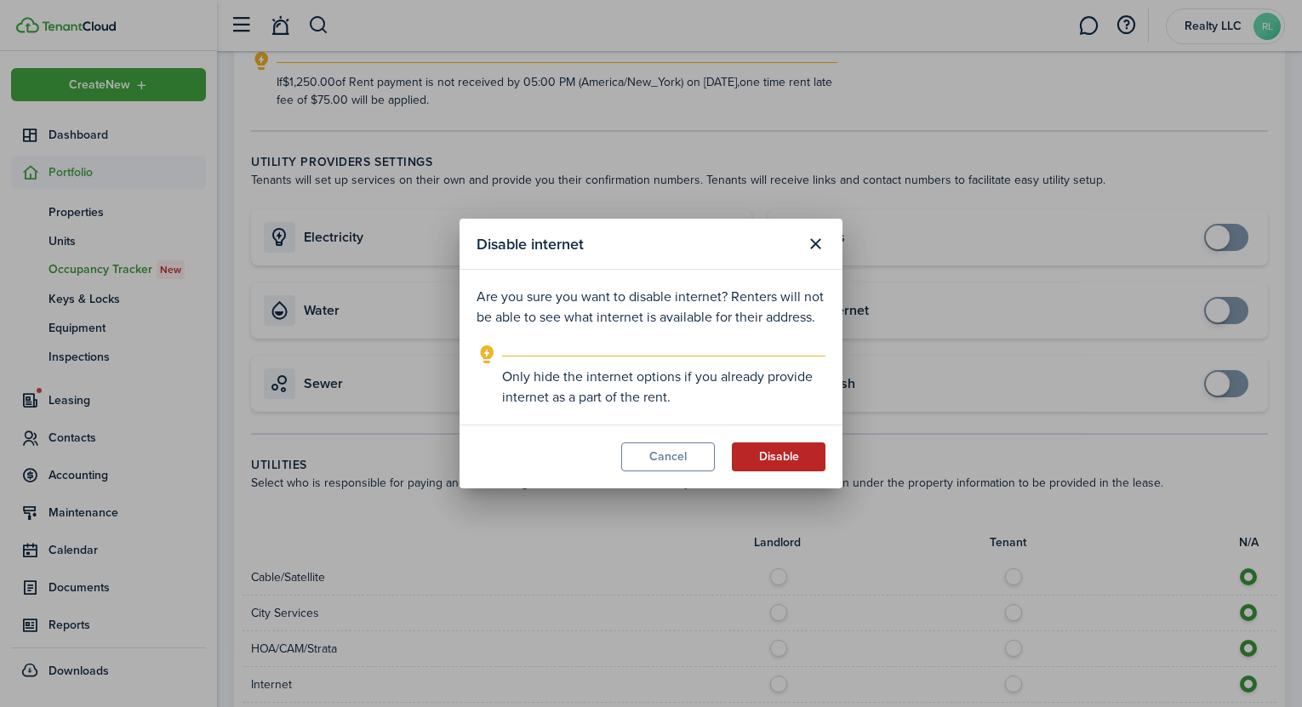
click at [801, 470] on button "Disable" at bounding box center [779, 456] width 94 height 29
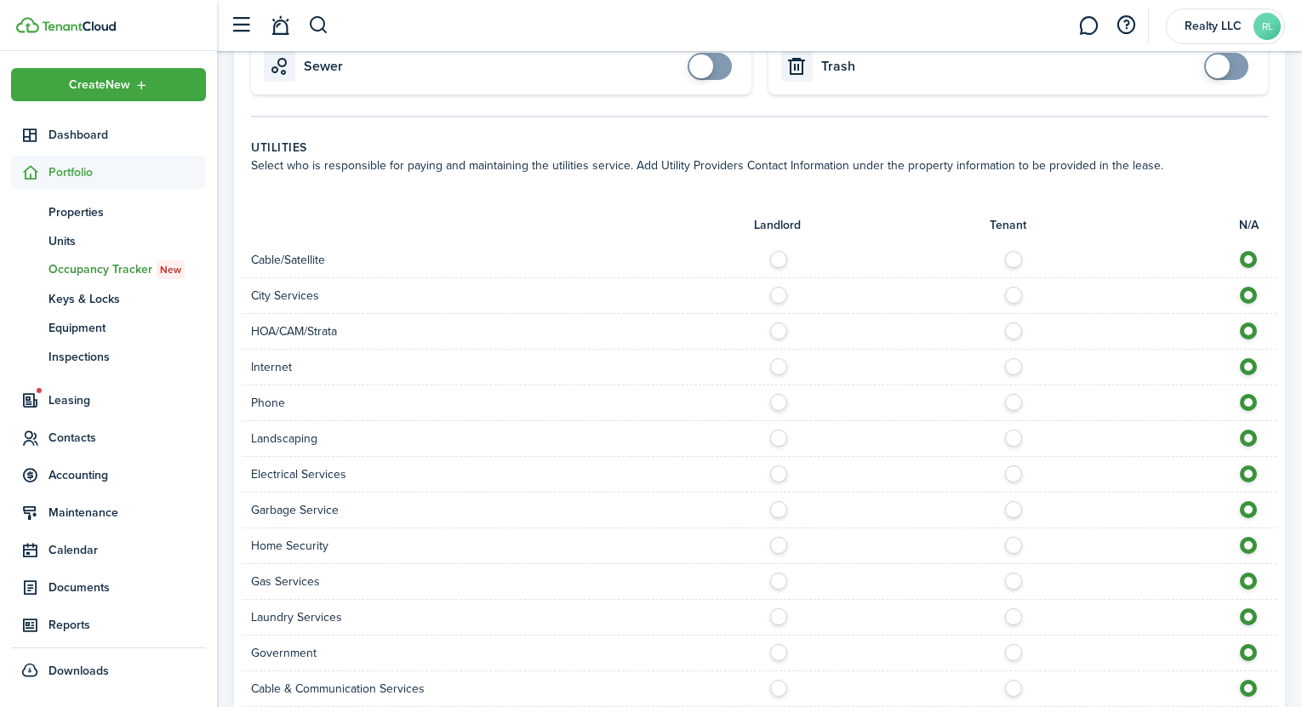
scroll to position [786, 0]
click at [1014, 365] on label at bounding box center [1018, 361] width 30 height 9
radio input "true"
click at [1013, 394] on label at bounding box center [1018, 397] width 30 height 9
radio input "true"
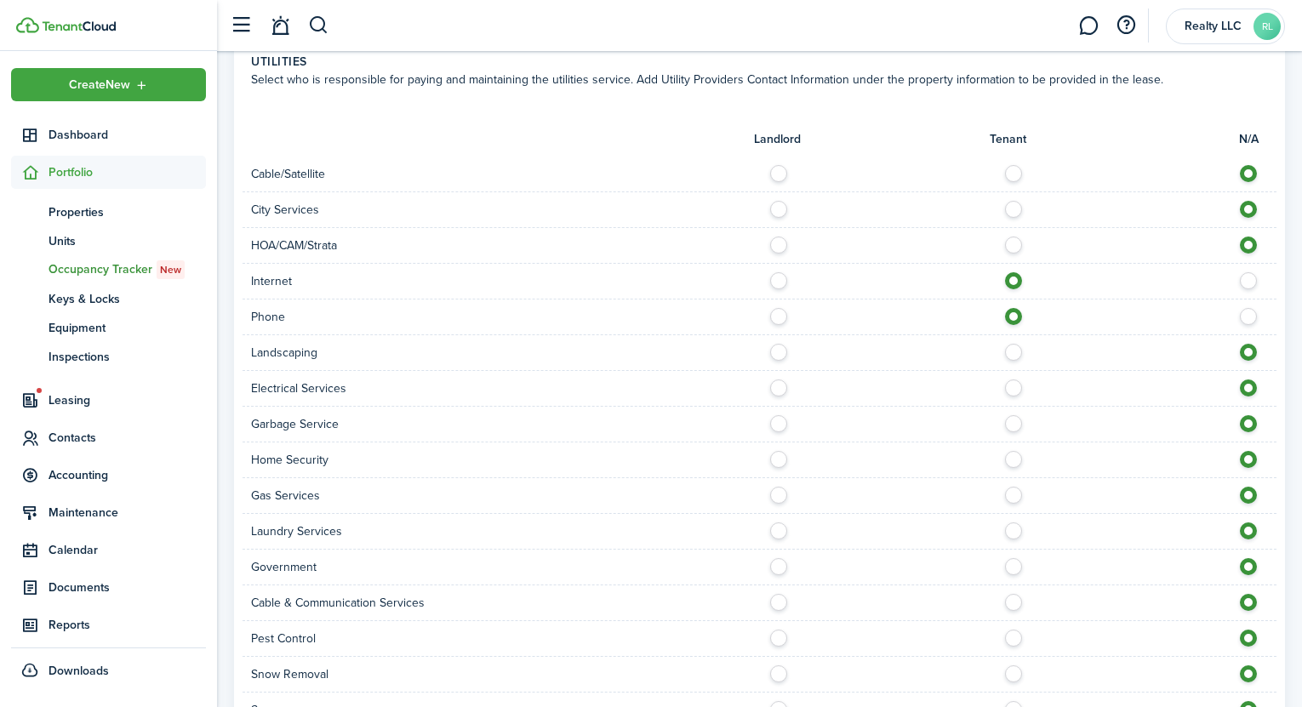
scroll to position [872, 0]
click at [1010, 387] on label at bounding box center [1018, 383] width 30 height 9
radio input "true"
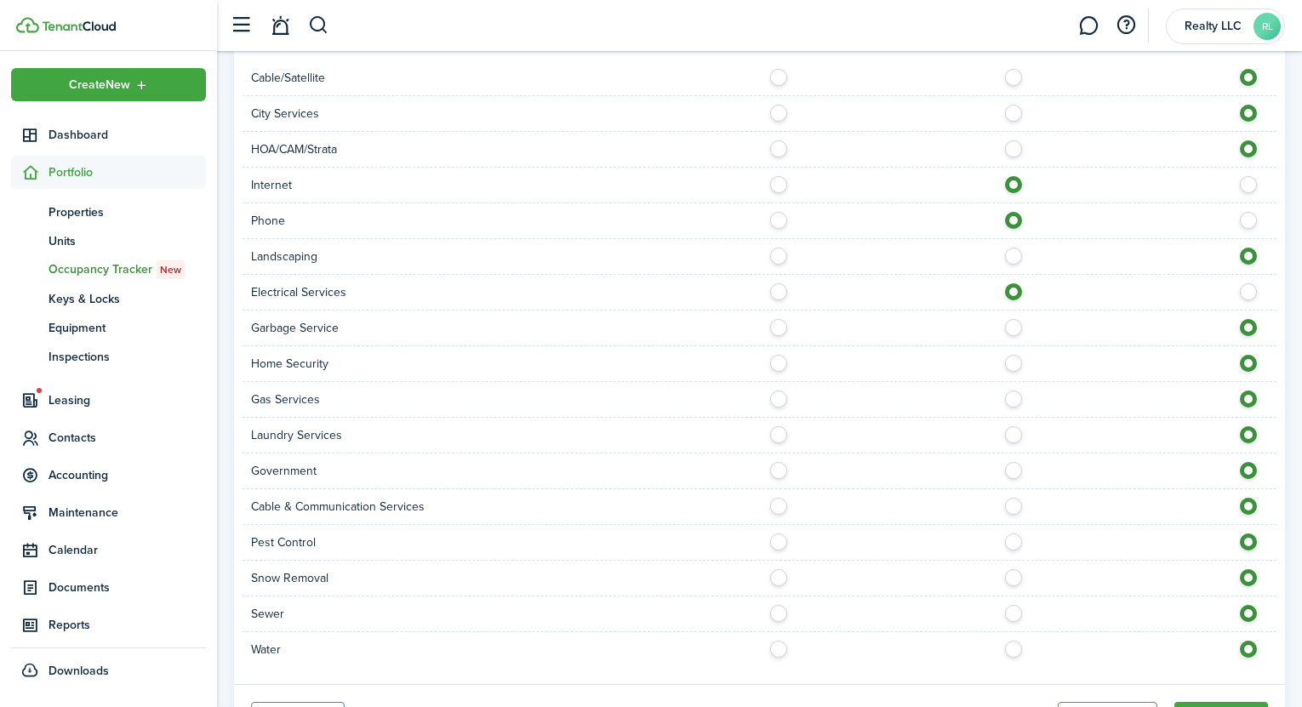
scroll to position [973, 0]
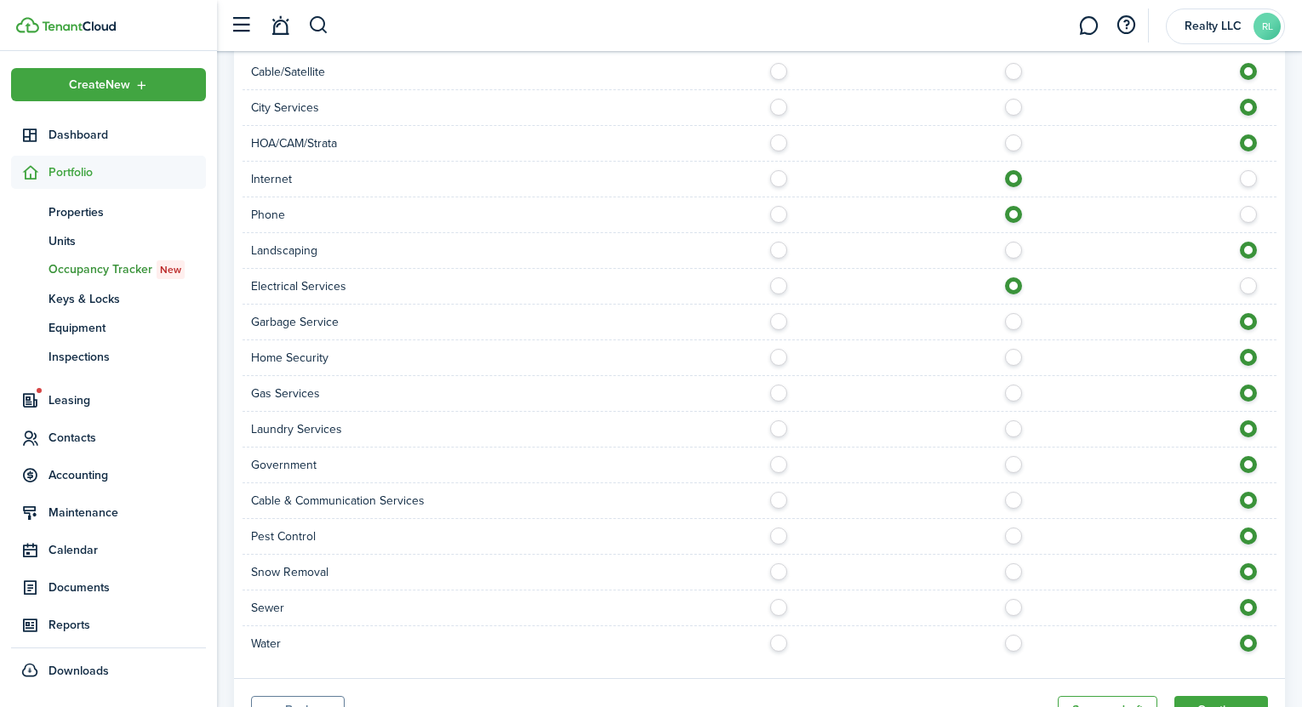
click at [1012, 389] on label at bounding box center [1018, 389] width 30 height 9
radio input "true"
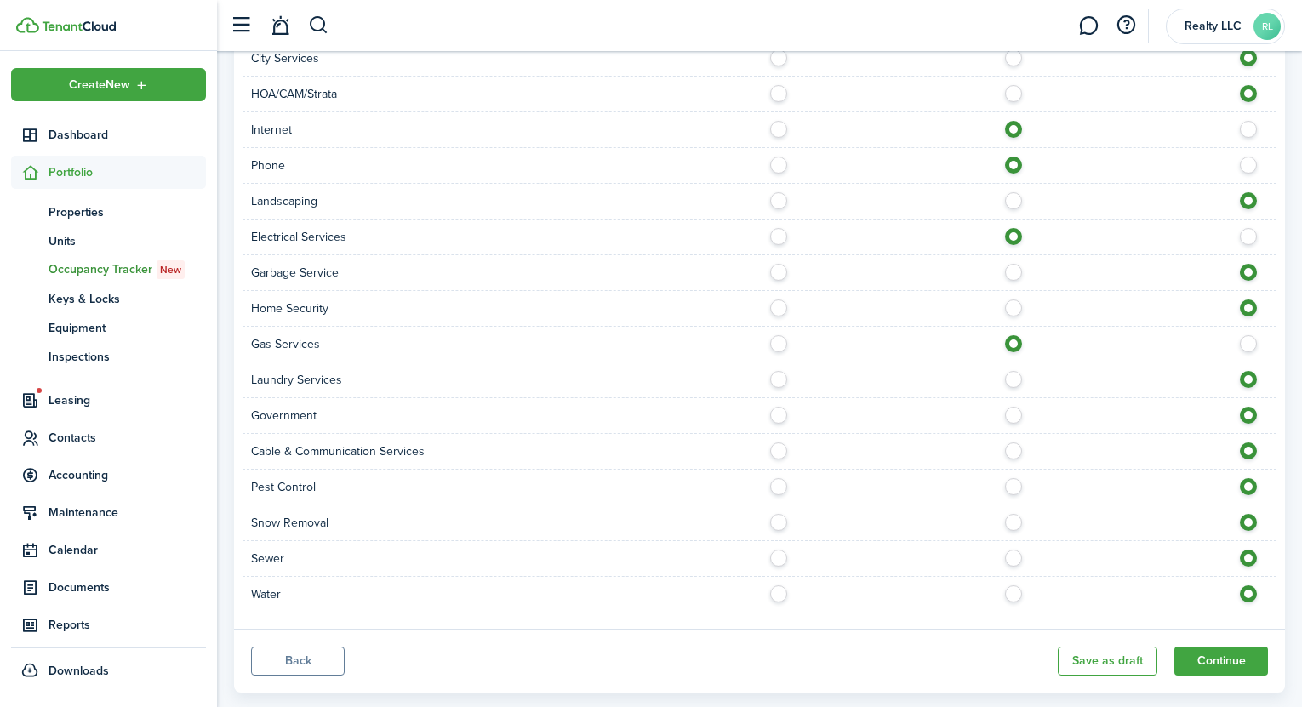
scroll to position [1025, 0]
click at [1213, 654] on button "Continue" at bounding box center [1221, 658] width 94 height 29
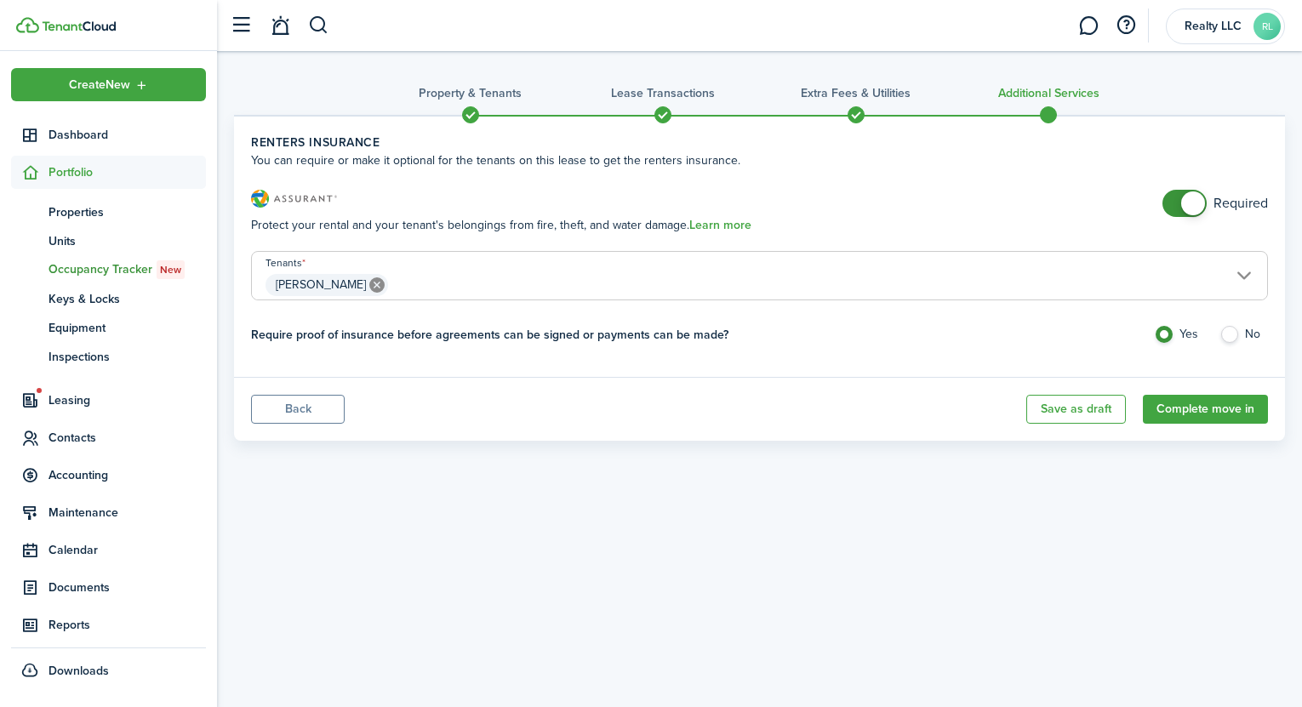
click at [1233, 334] on label "No" at bounding box center [1243, 339] width 49 height 26
radio input "false"
radio input "true"
checkbox input "false"
click at [1183, 198] on span at bounding box center [1193, 203] width 24 height 24
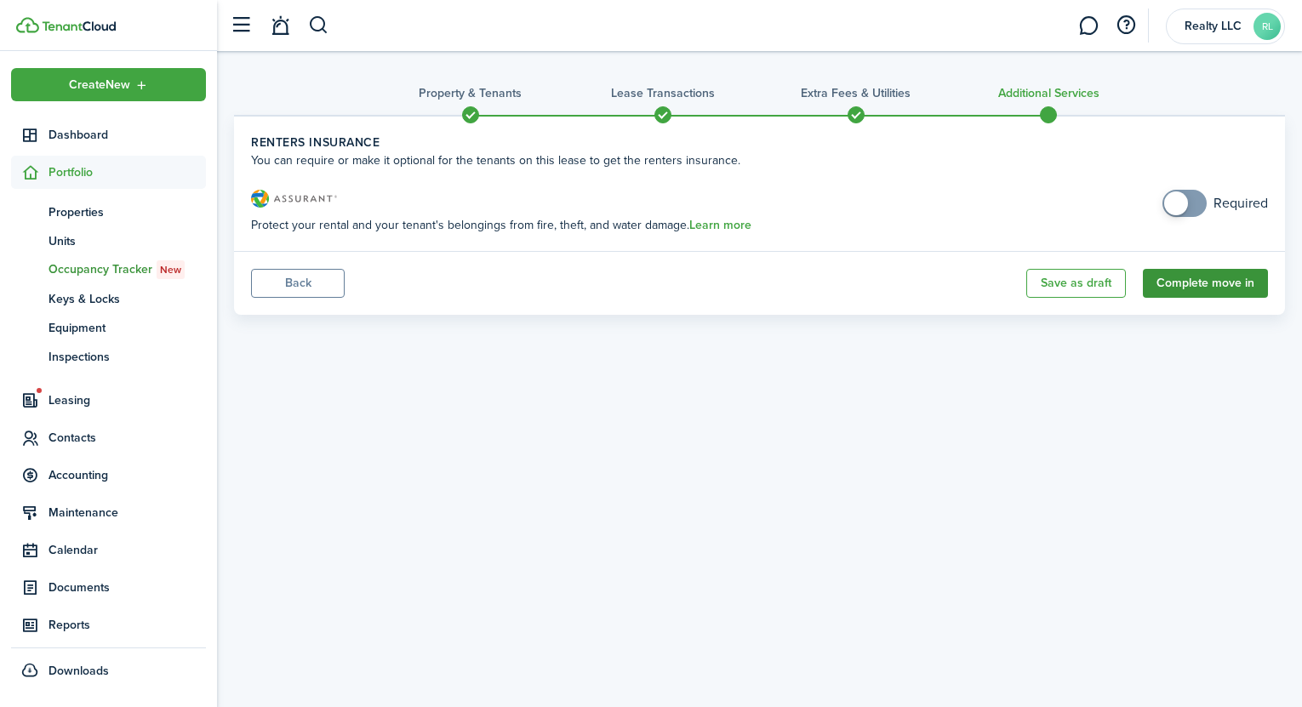
click at [1199, 288] on button "Complete move in" at bounding box center [1205, 283] width 125 height 29
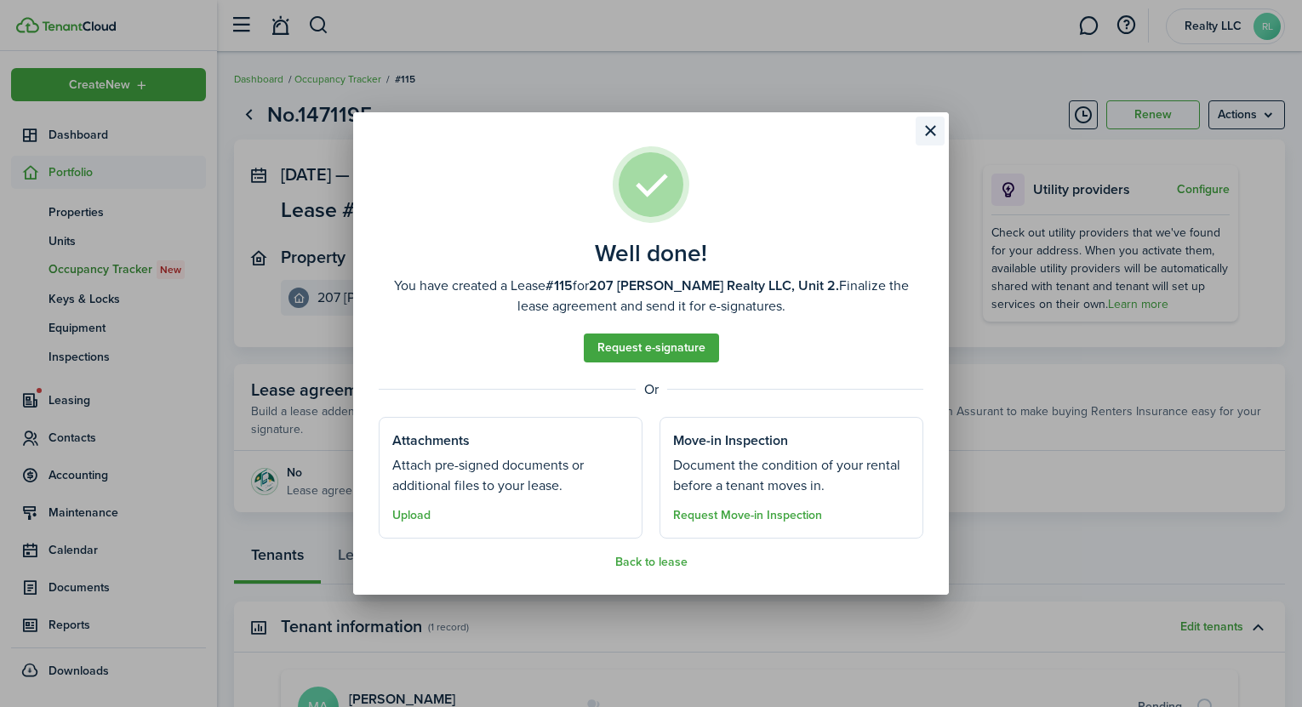
click at [932, 135] on button "Close modal" at bounding box center [930, 131] width 29 height 29
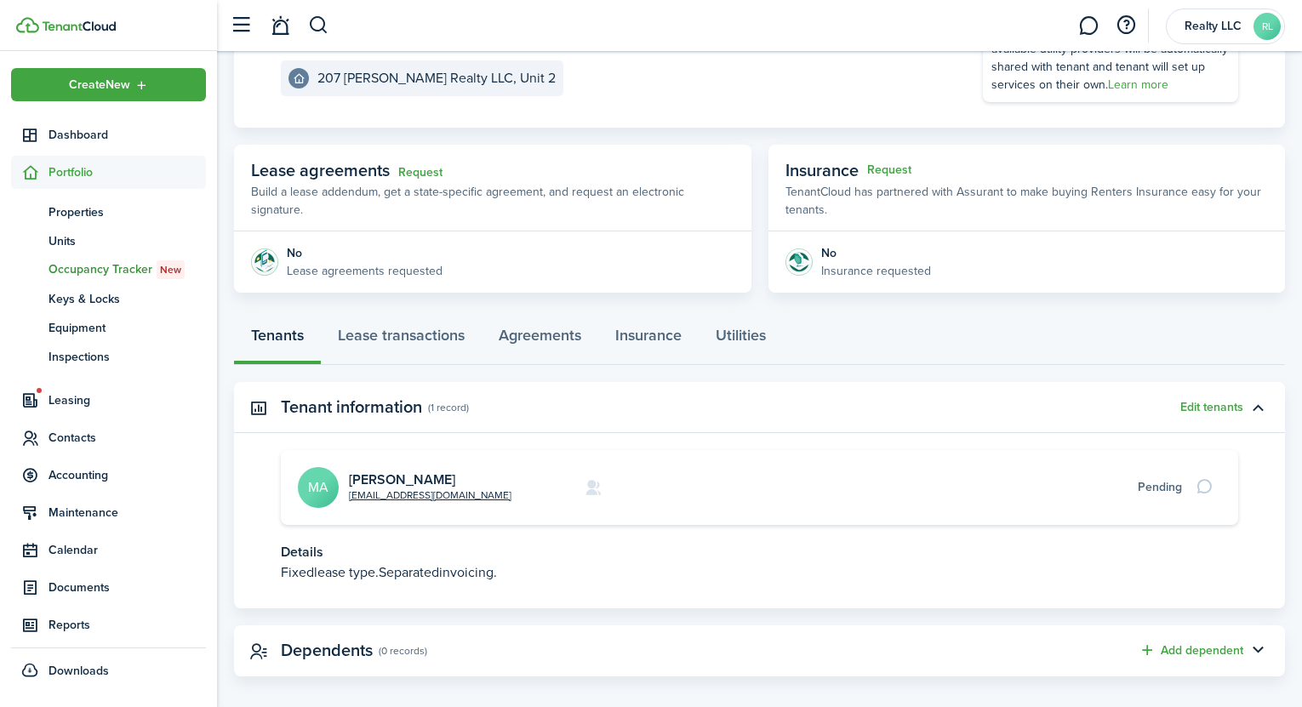
scroll to position [235, 0]
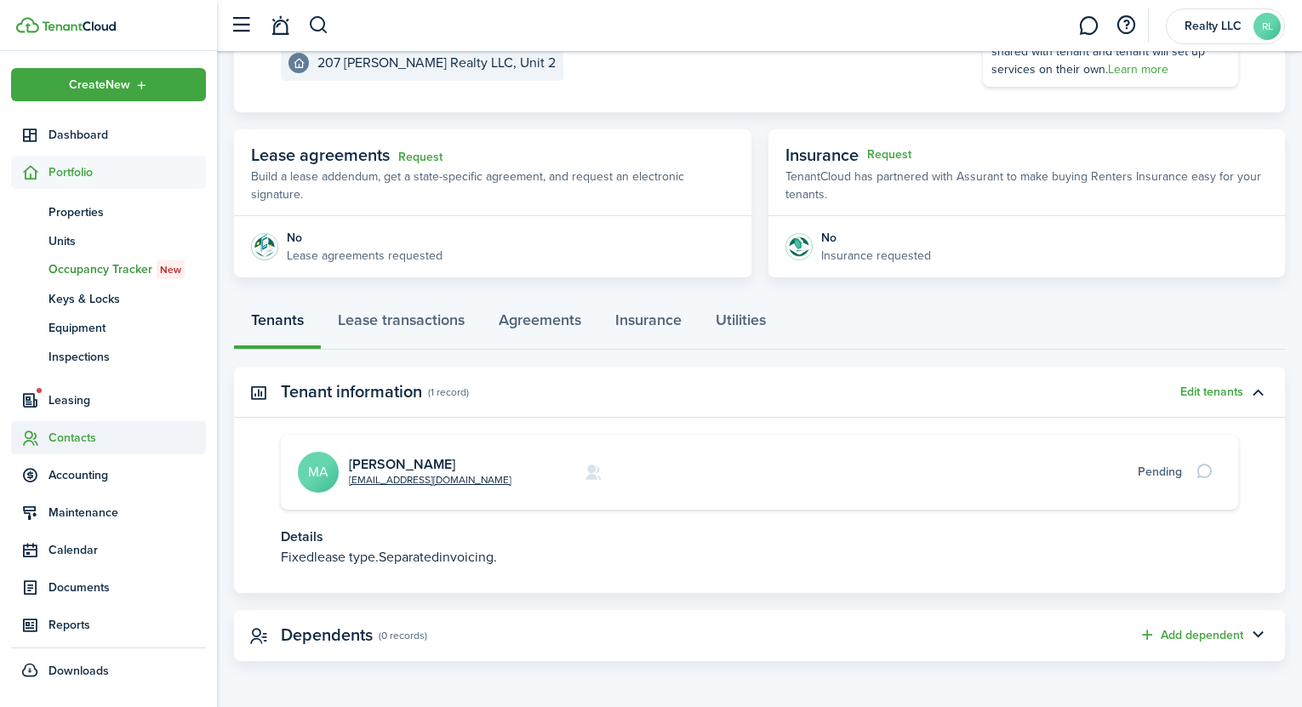
click at [108, 431] on span "Contacts" at bounding box center [127, 438] width 157 height 18
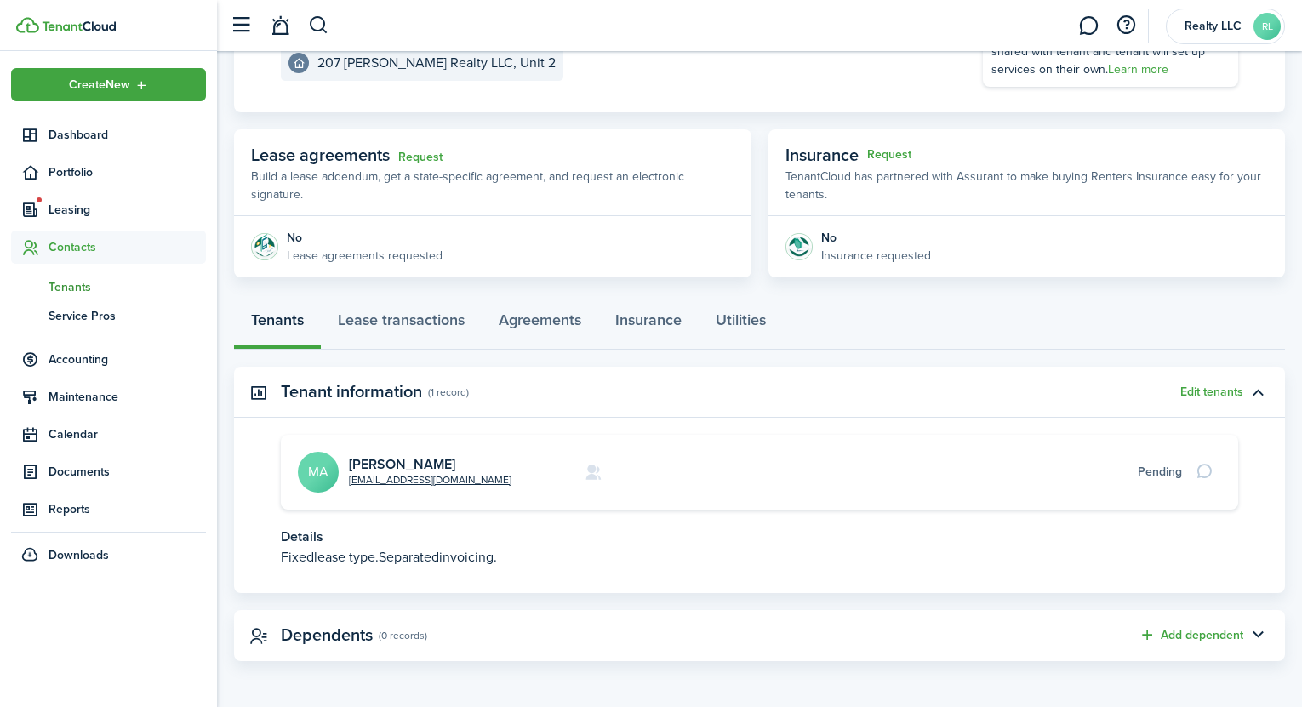
click at [67, 288] on span "Tenants" at bounding box center [127, 287] width 157 height 18
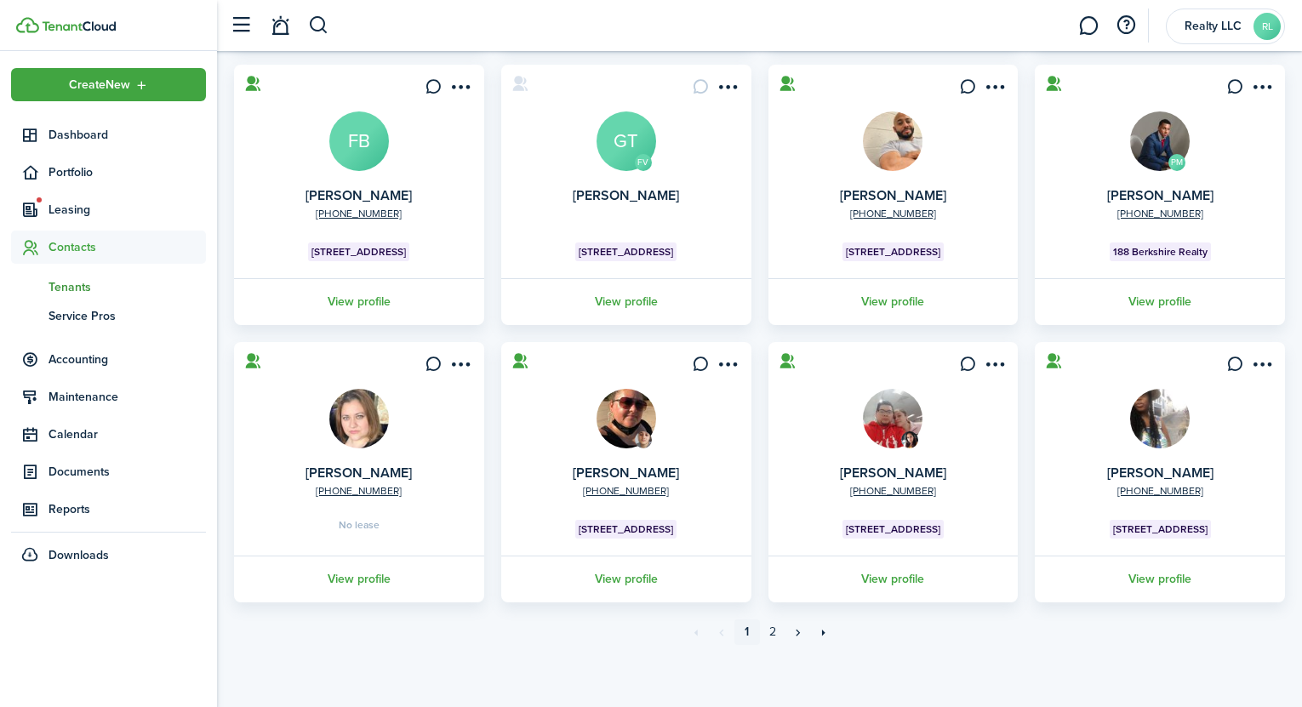
scroll to position [404, 0]
click at [767, 634] on link "2" at bounding box center [773, 632] width 26 height 26
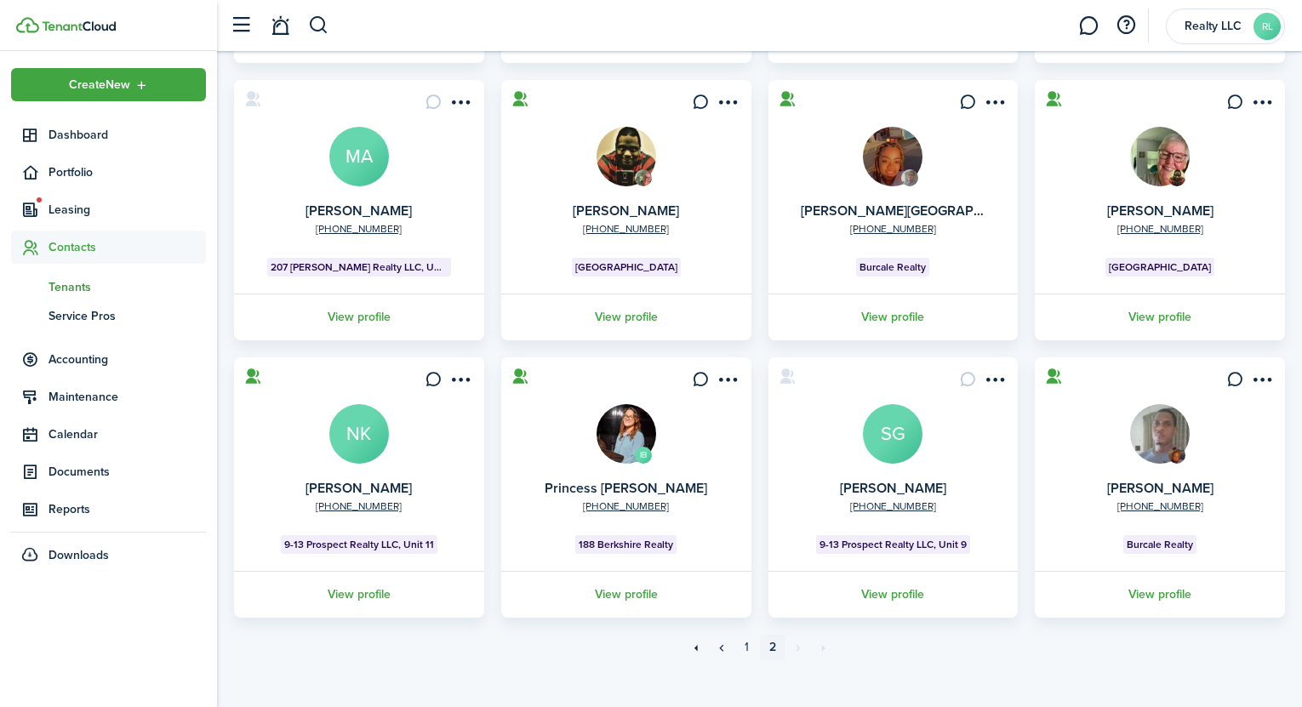
scroll to position [404, 0]
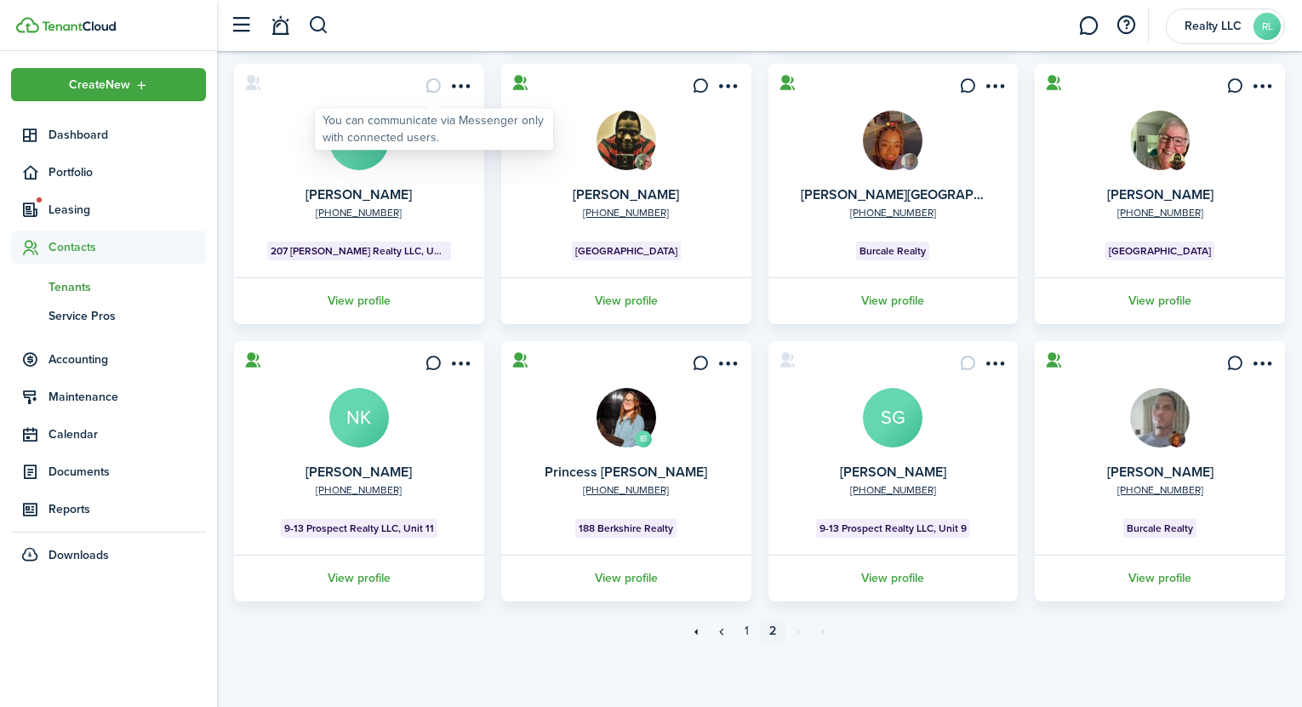
click at [433, 92] on card-message at bounding box center [433, 85] width 29 height 29
click at [463, 84] on menu-btn-icon "Open menu" at bounding box center [461, 85] width 29 height 29
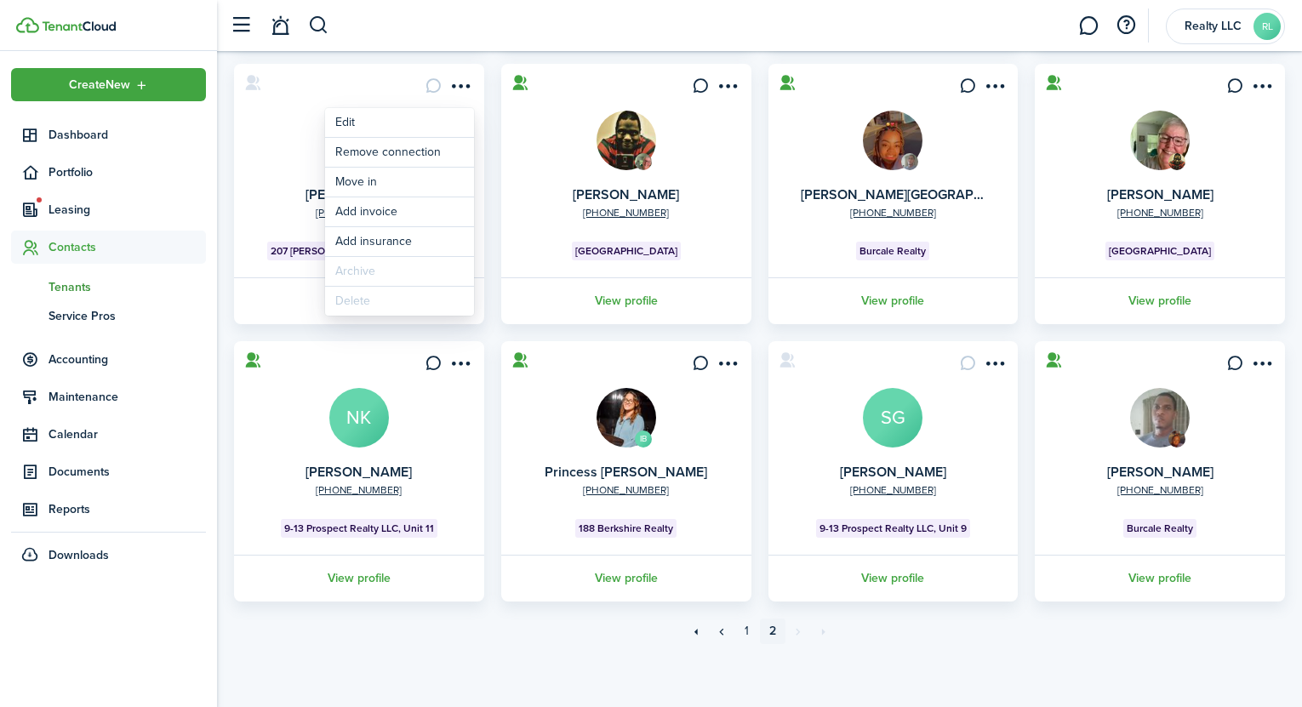
click at [488, 138] on tenant-list-card "[PHONE_NUMBER] [PERSON_NAME] MA 207 [PERSON_NAME] Realty LLC, Unit 2 View profi…" at bounding box center [358, 194] width 267 height 260
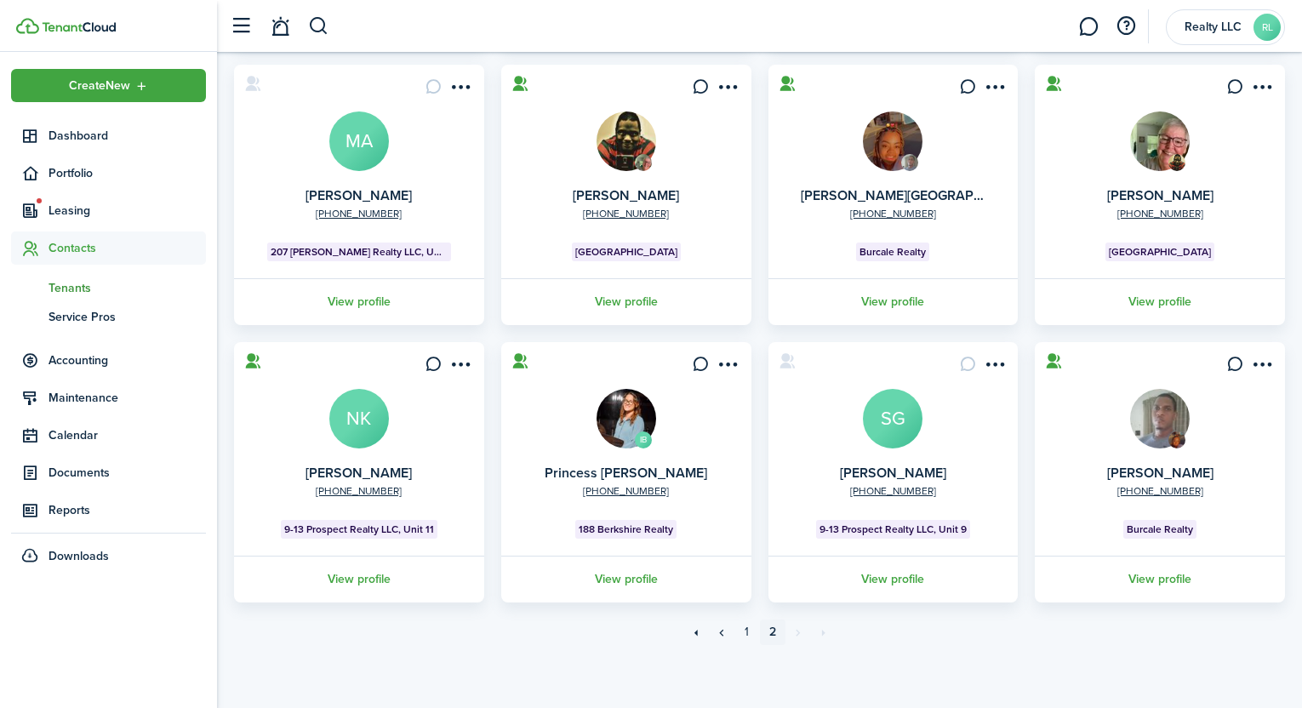
scroll to position [403, 0]
click at [248, 84] on icon at bounding box center [253, 83] width 18 height 17
click at [111, 318] on span "Service Pros" at bounding box center [127, 316] width 157 height 18
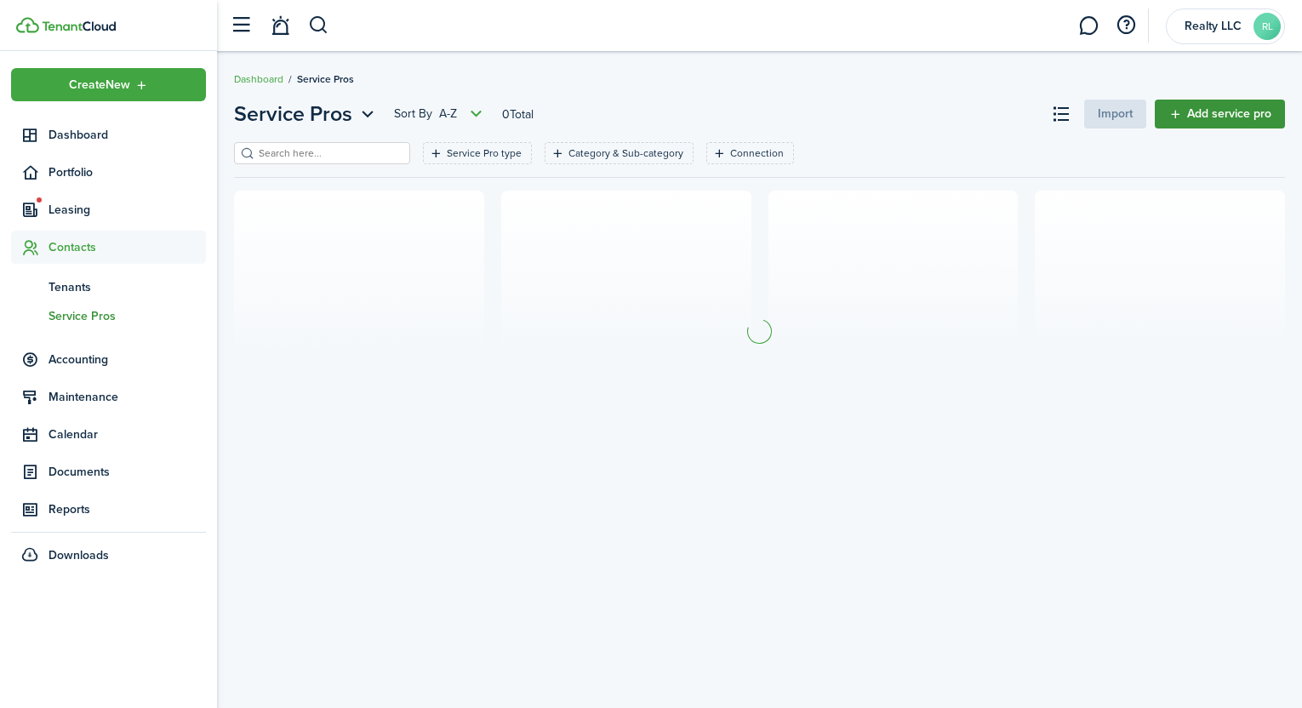
click at [1224, 125] on link "Add service pro" at bounding box center [1220, 114] width 130 height 29
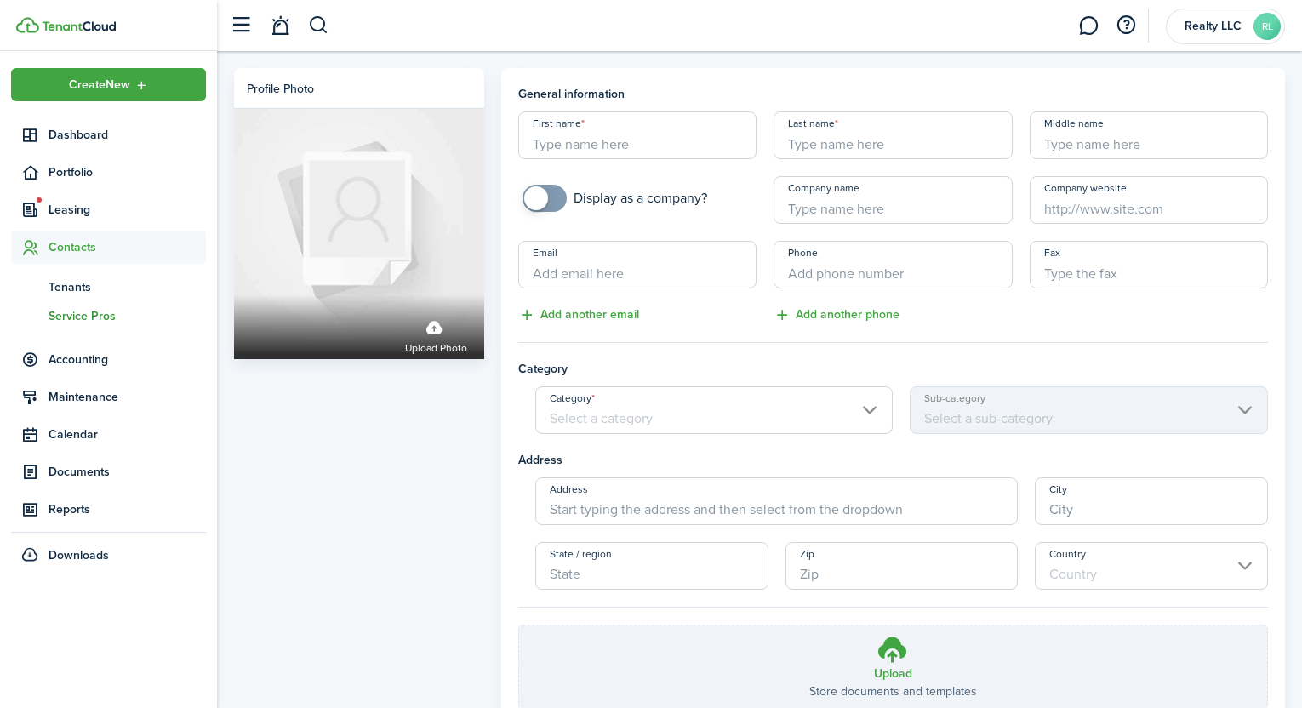
click at [636, 201] on input "checkbox" at bounding box center [614, 198] width 185 height 27
checkbox input "true"
click at [804, 209] on input "Company name" at bounding box center [892, 200] width 238 height 48
type input "Grand Strand Water"
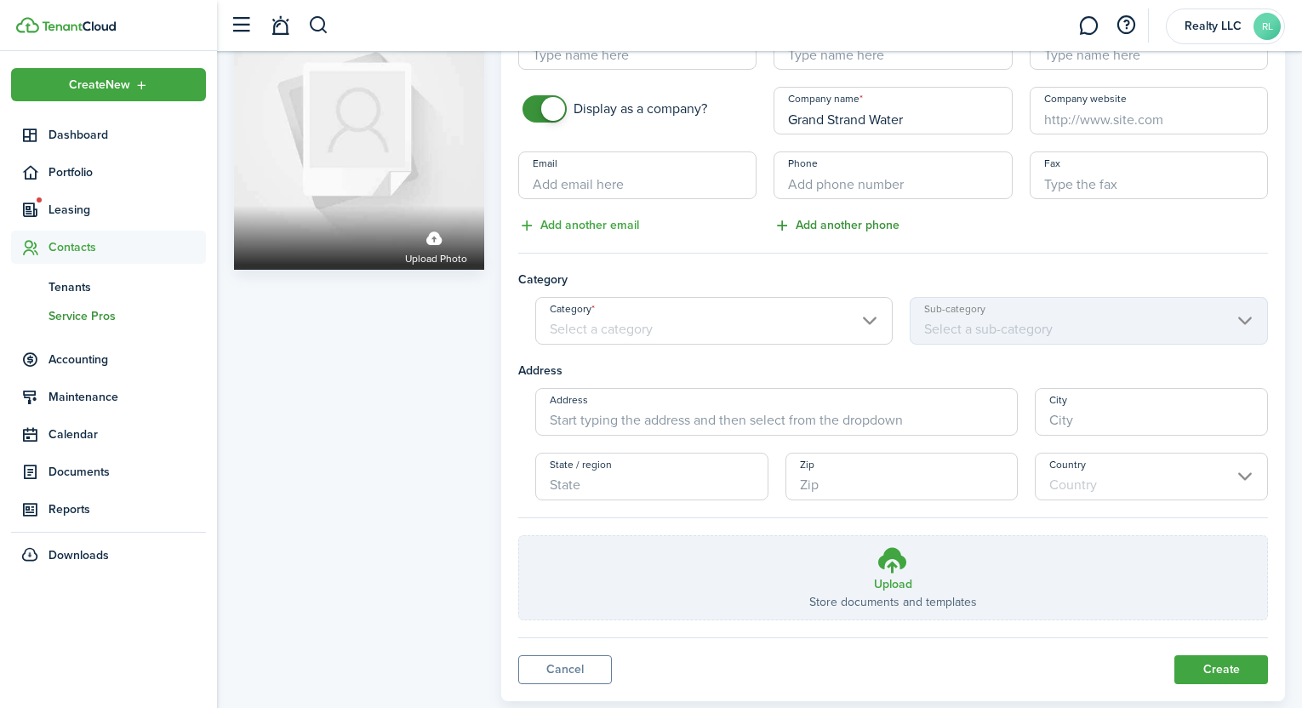
scroll to position [100, 0]
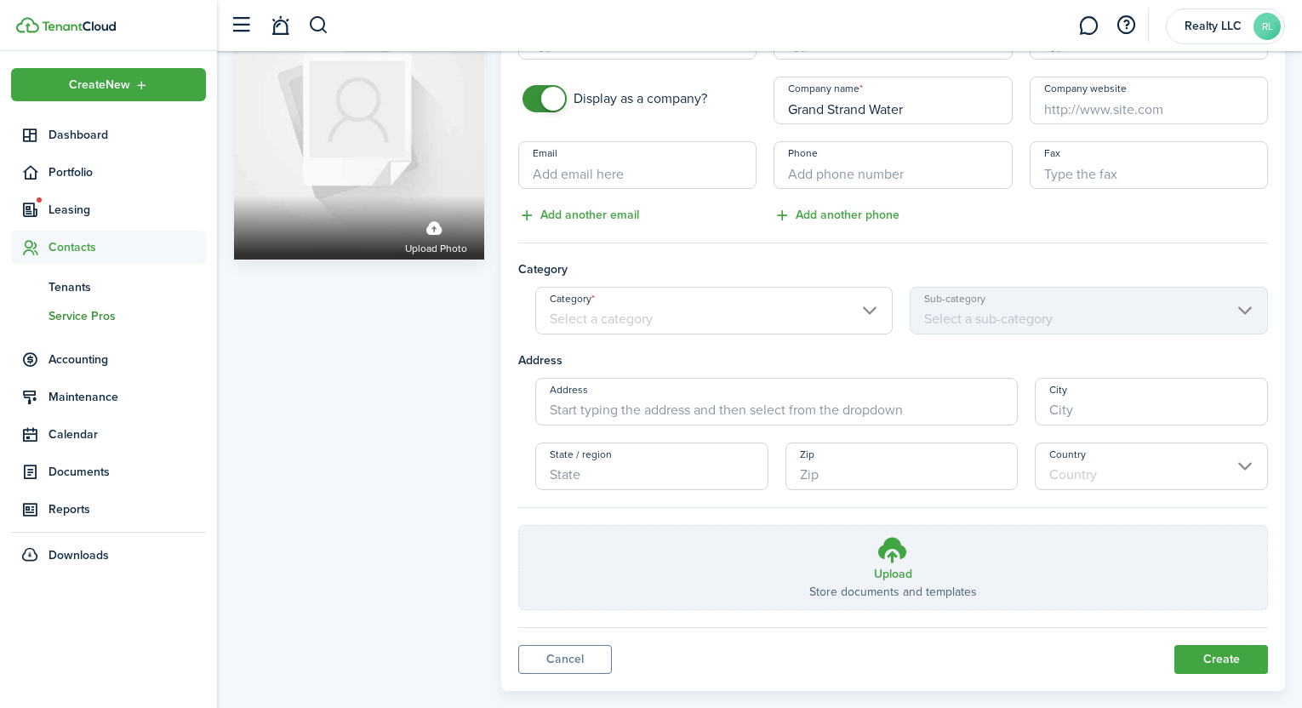
click at [867, 309] on input "Category" at bounding box center [714, 311] width 358 height 48
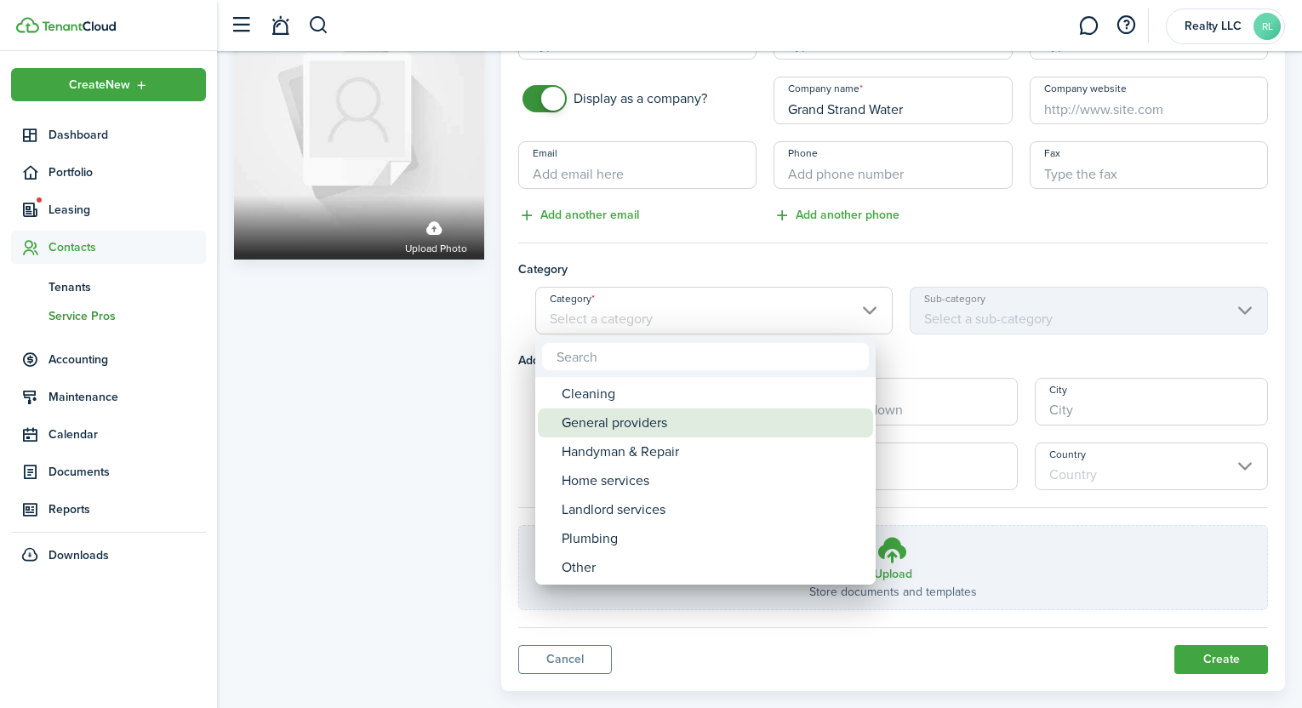
click at [725, 431] on div "General providers" at bounding box center [712, 422] width 301 height 29
type input "General providers"
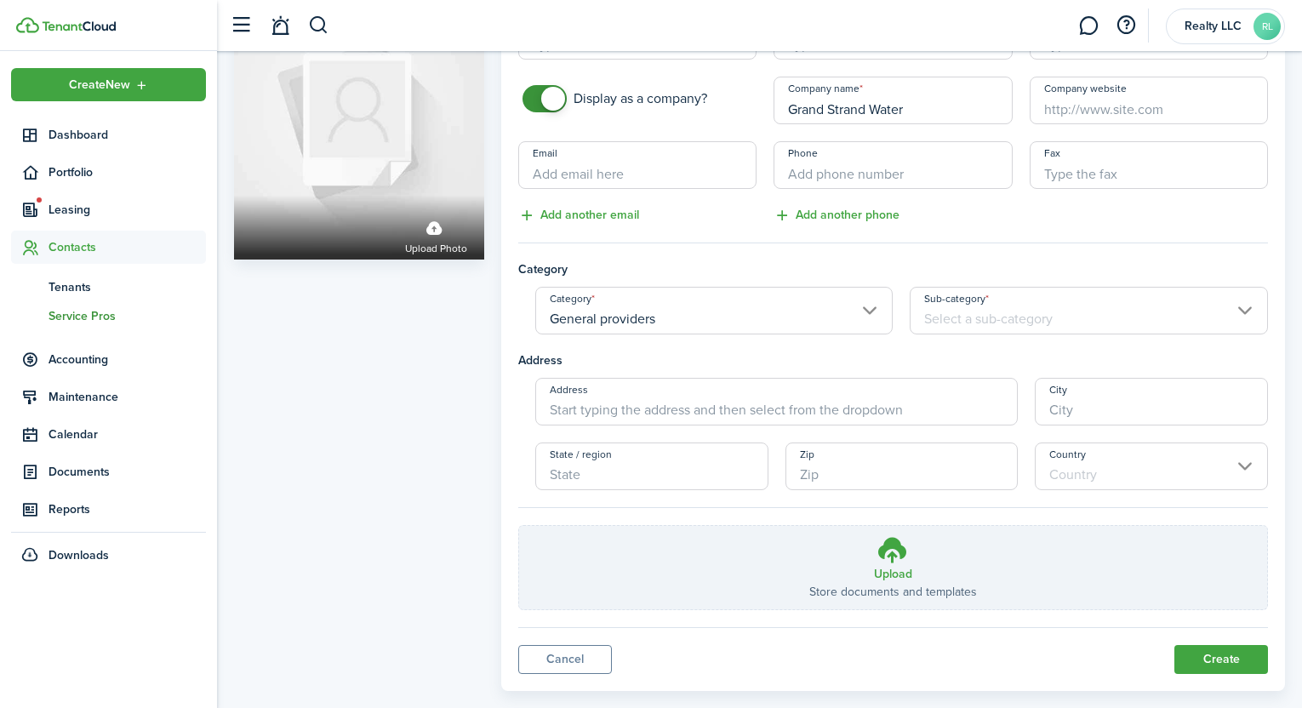
click at [974, 316] on input "Sub-category" at bounding box center [1089, 311] width 358 height 48
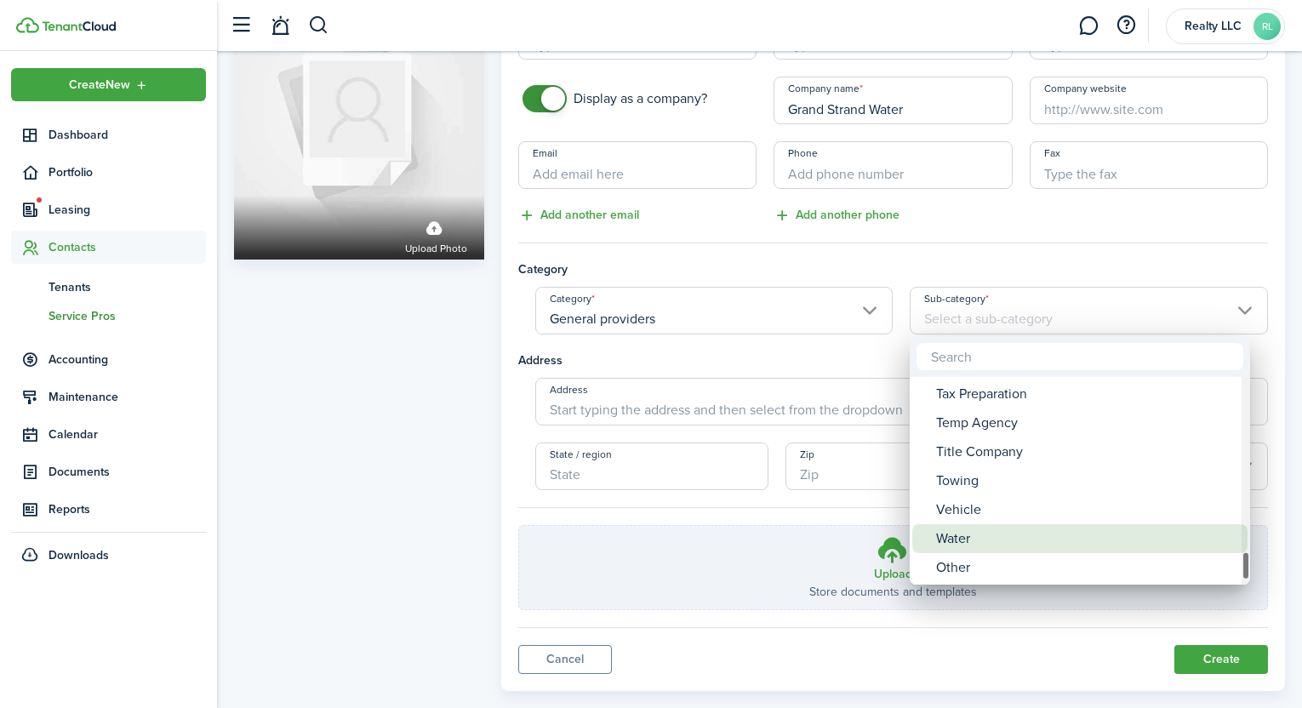
click at [972, 528] on div "Water" at bounding box center [1086, 538] width 301 height 29
type input "Water"
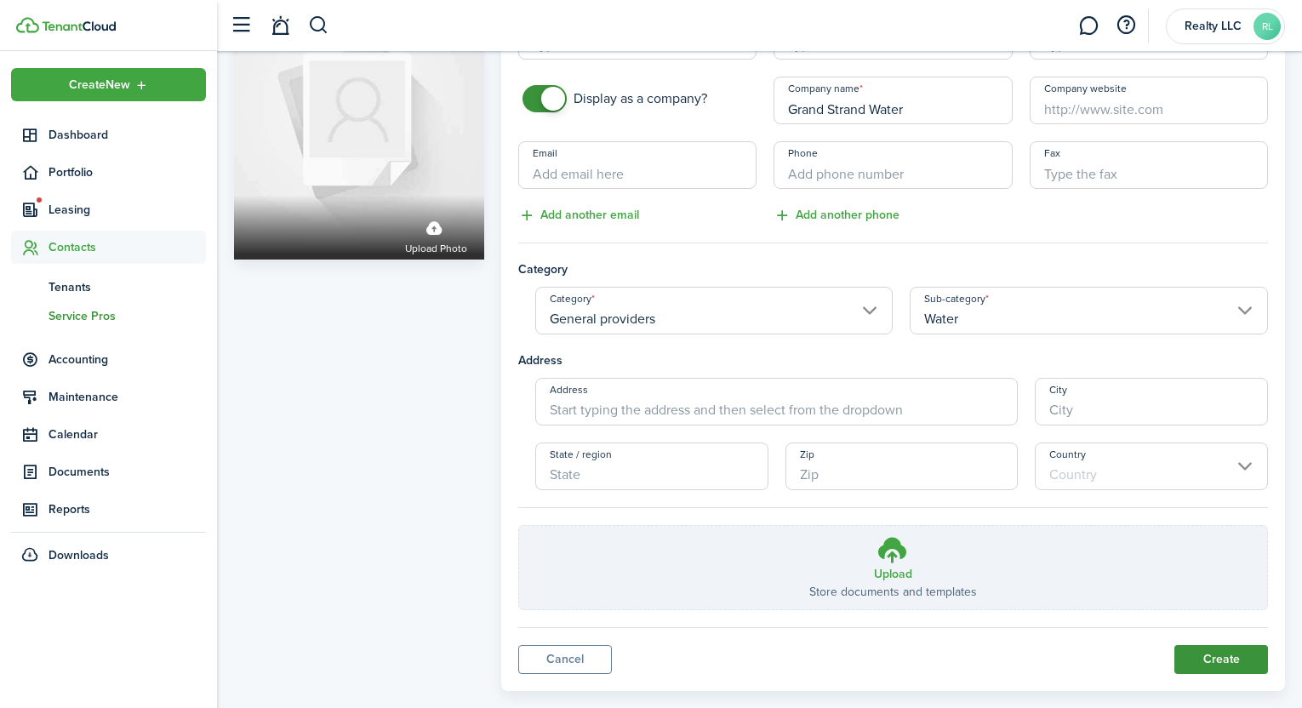
click at [1230, 652] on button "Create" at bounding box center [1221, 659] width 94 height 29
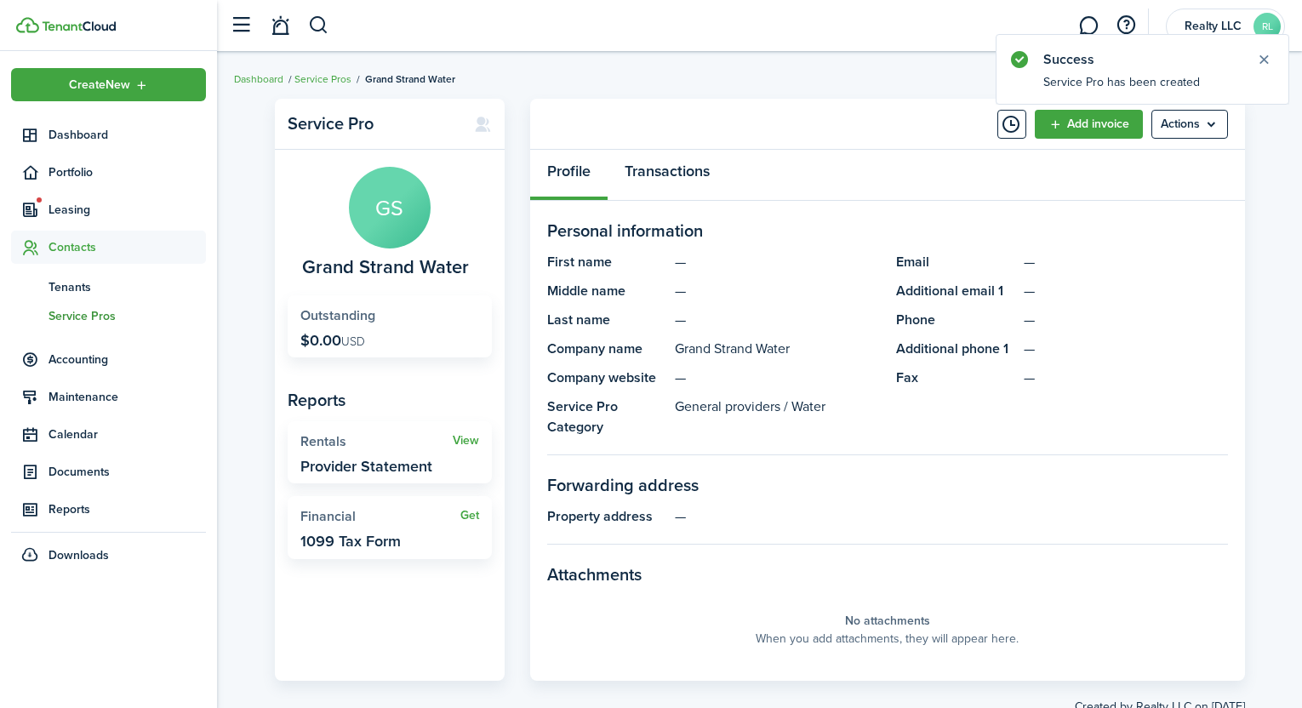
click at [696, 174] on link "Transactions" at bounding box center [667, 175] width 119 height 51
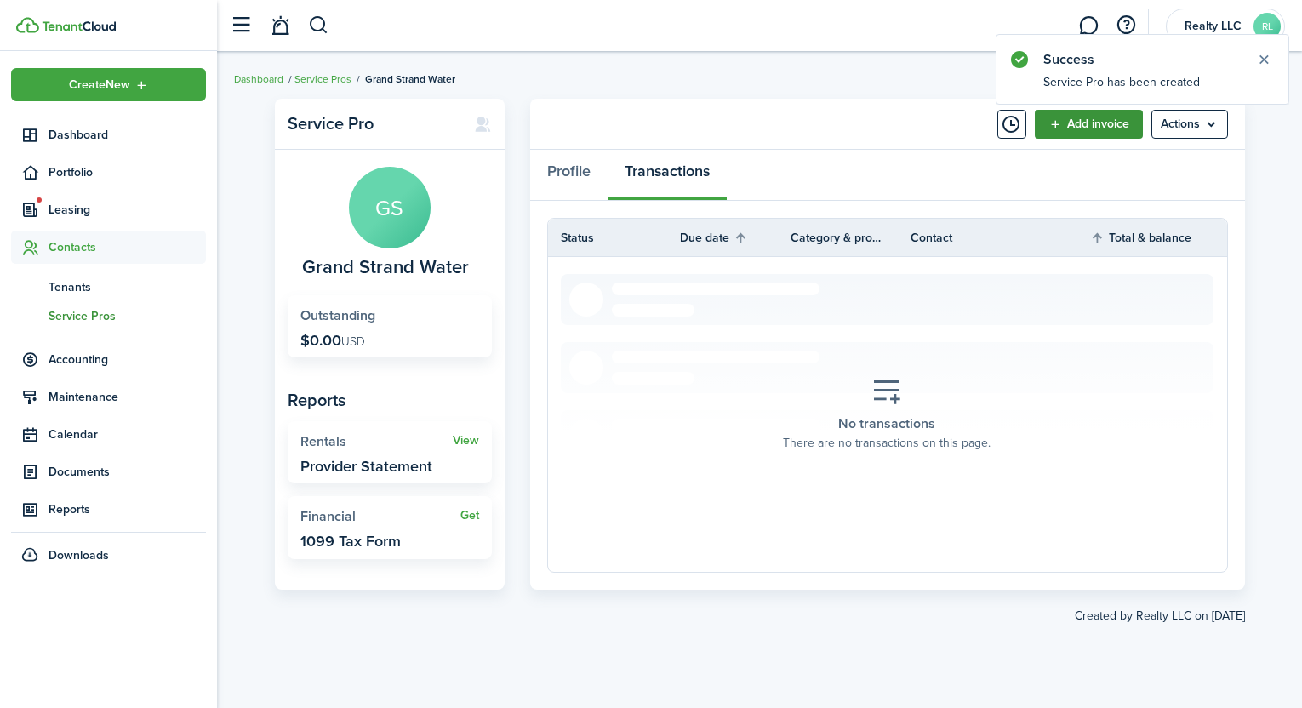
click at [1101, 124] on link "Add invoice" at bounding box center [1089, 124] width 108 height 29
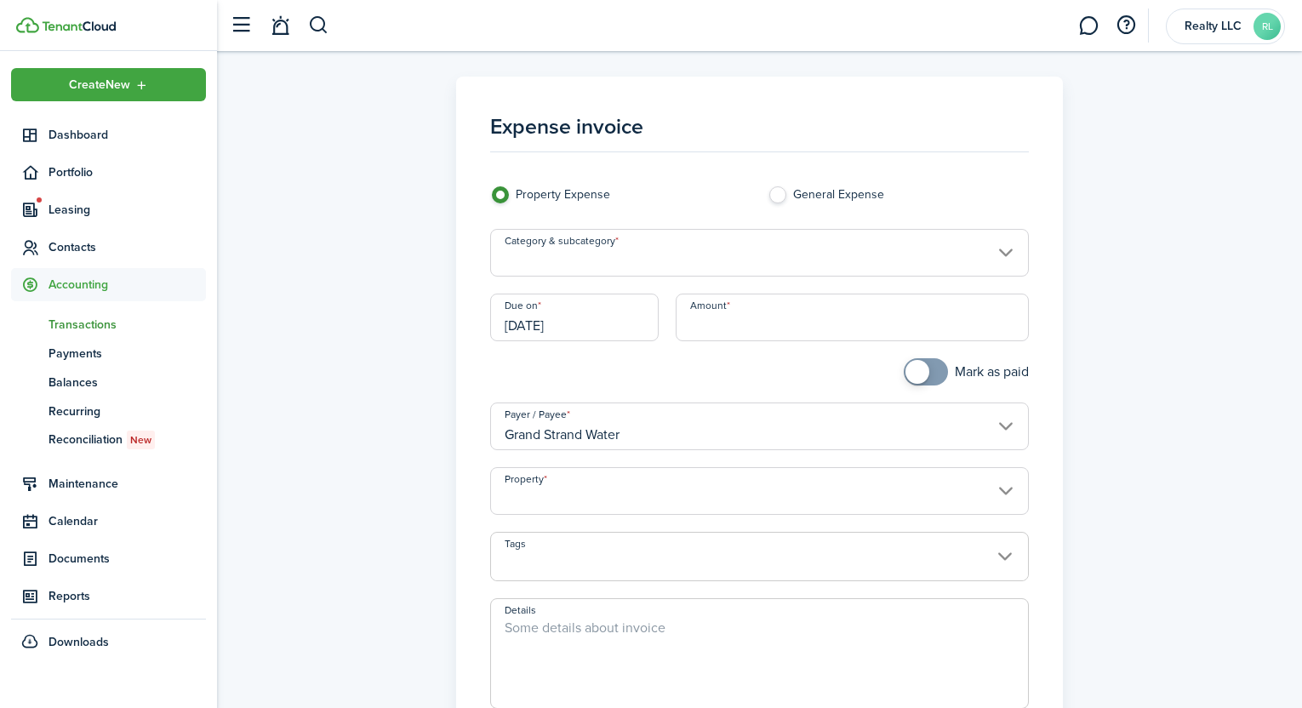
click at [715, 486] on input "Property" at bounding box center [759, 491] width 538 height 48
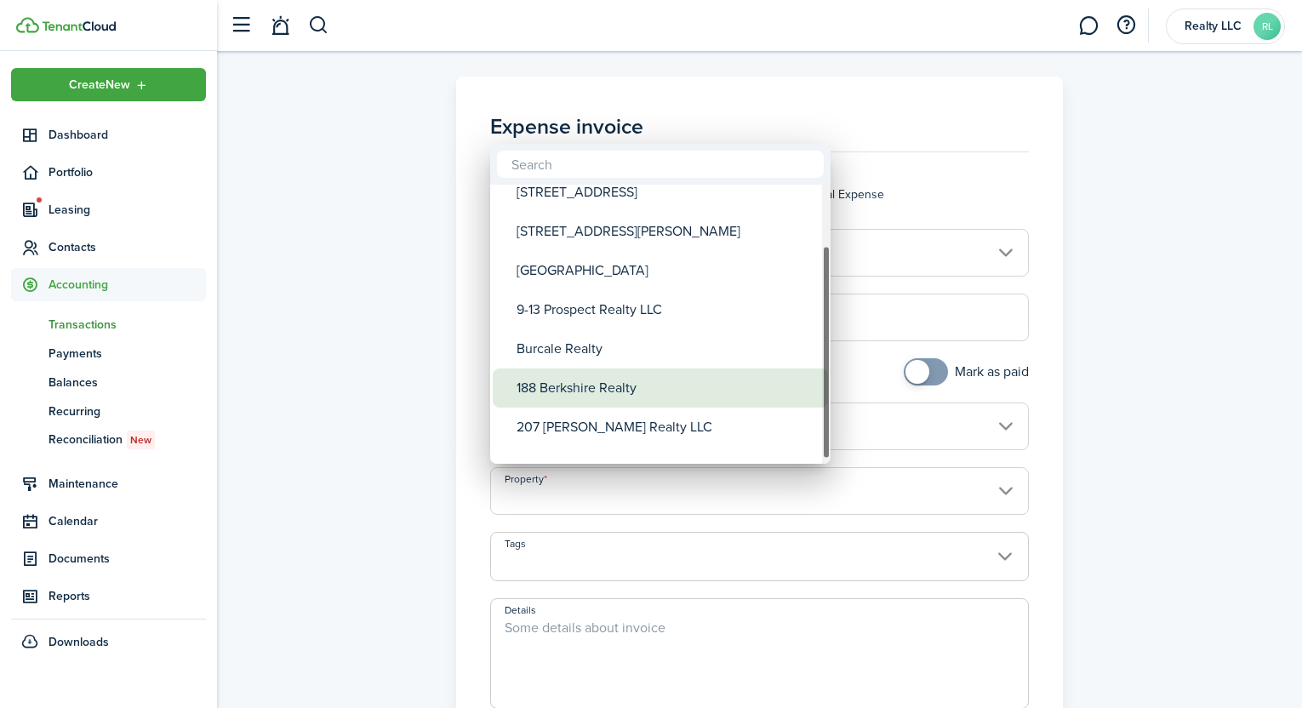
drag, startPoint x: 680, startPoint y: 417, endPoint x: 682, endPoint y: 389, distance: 28.1
click at [682, 389] on div "188 Berkshire Realty" at bounding box center [666, 387] width 301 height 39
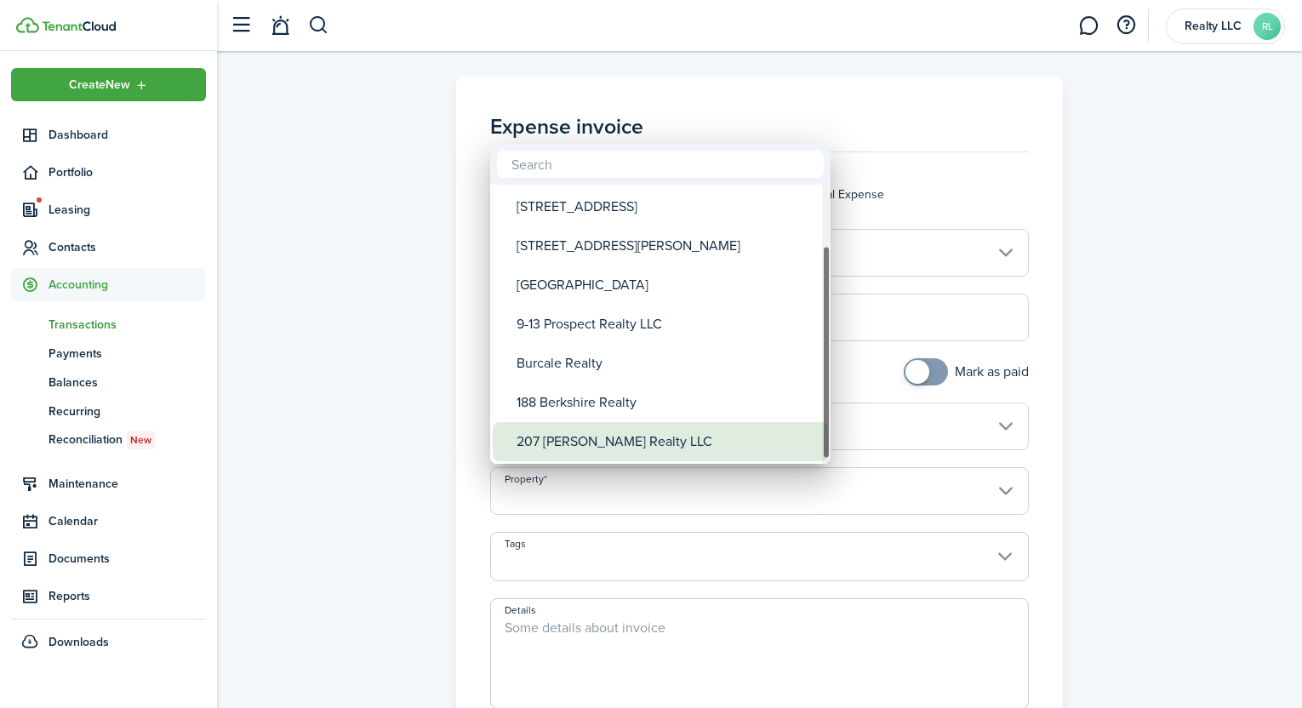
click at [678, 427] on div "207 [PERSON_NAME] Realty LLC" at bounding box center [666, 441] width 301 height 39
type input "207 [PERSON_NAME] Realty LLC"
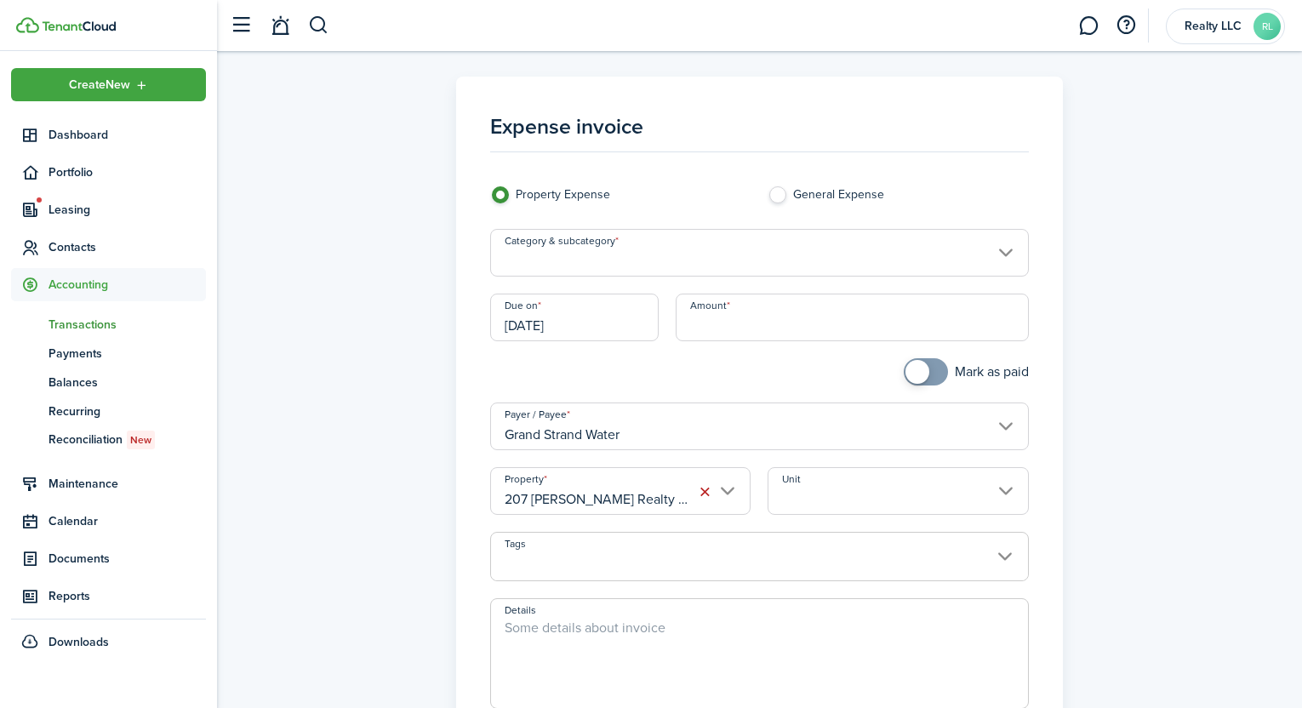
click at [554, 628] on textarea "Details" at bounding box center [759, 659] width 536 height 82
type textarea "setting up service"
click at [725, 318] on input "Amount" at bounding box center [852, 318] width 353 height 48
click at [649, 264] on input "Category & subcategory" at bounding box center [759, 253] width 538 height 48
type input "$220.00"
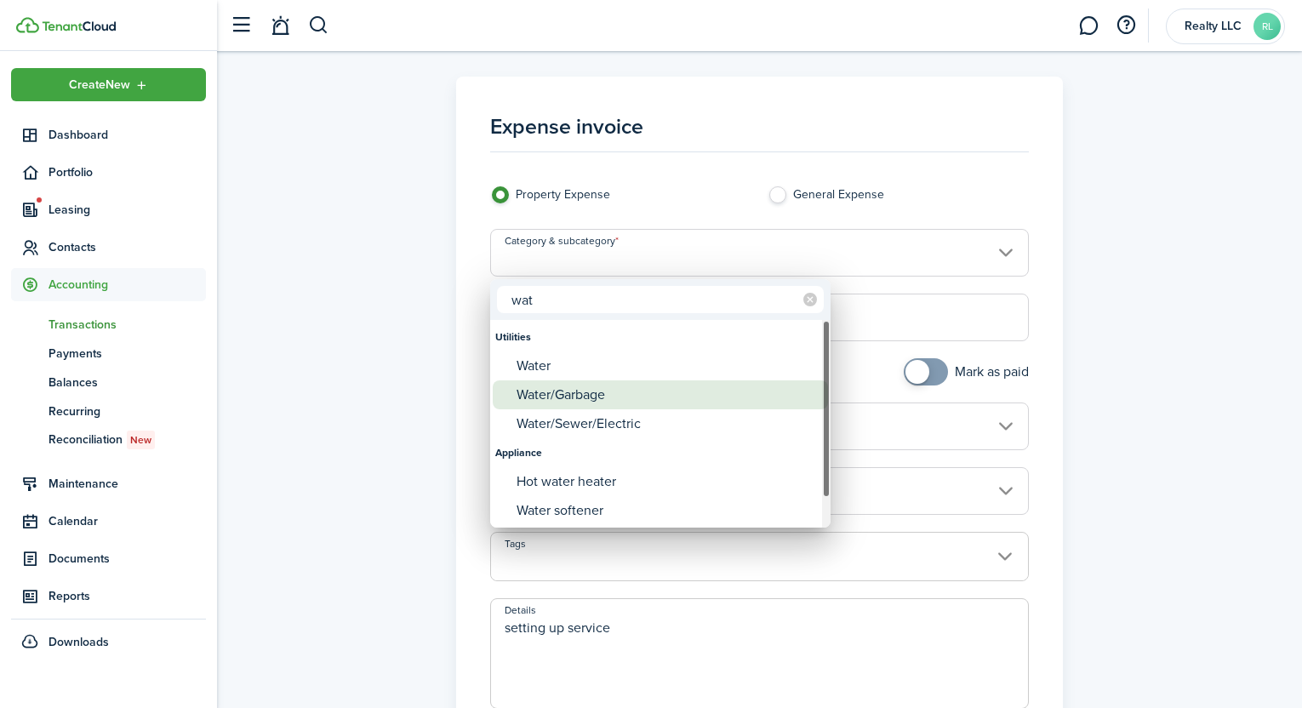
type input "wat"
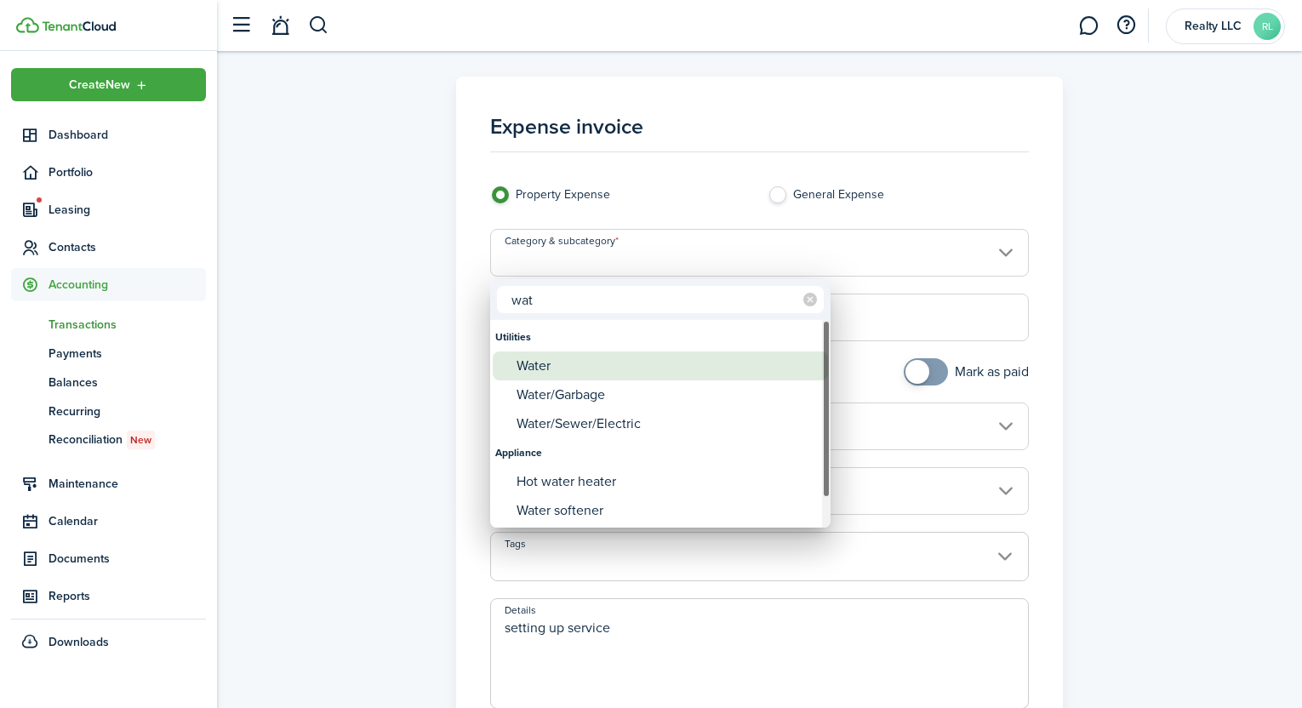
click at [566, 365] on div "Water" at bounding box center [666, 365] width 301 height 29
type input "Utilities / Water"
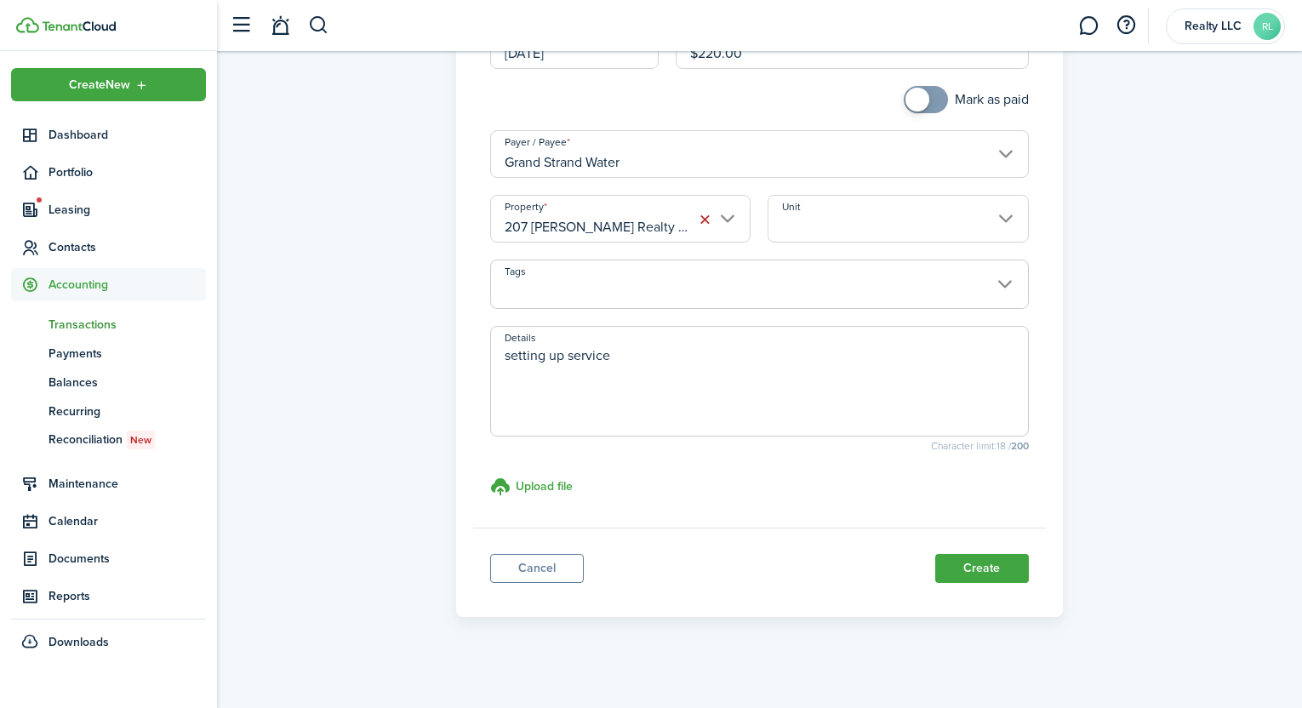
scroll to position [277, 0]
checkbox input "true"
click at [927, 99] on span at bounding box center [925, 95] width 17 height 27
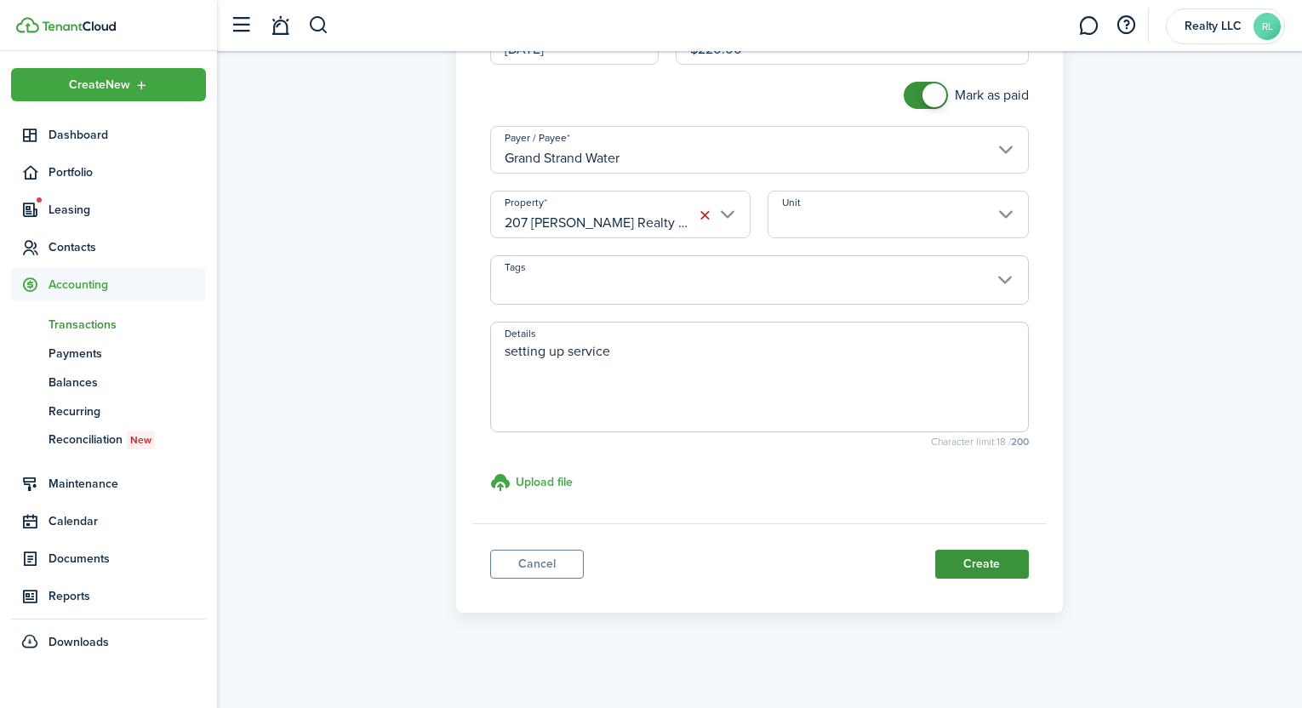
click at [1004, 561] on button "Create" at bounding box center [982, 564] width 94 height 29
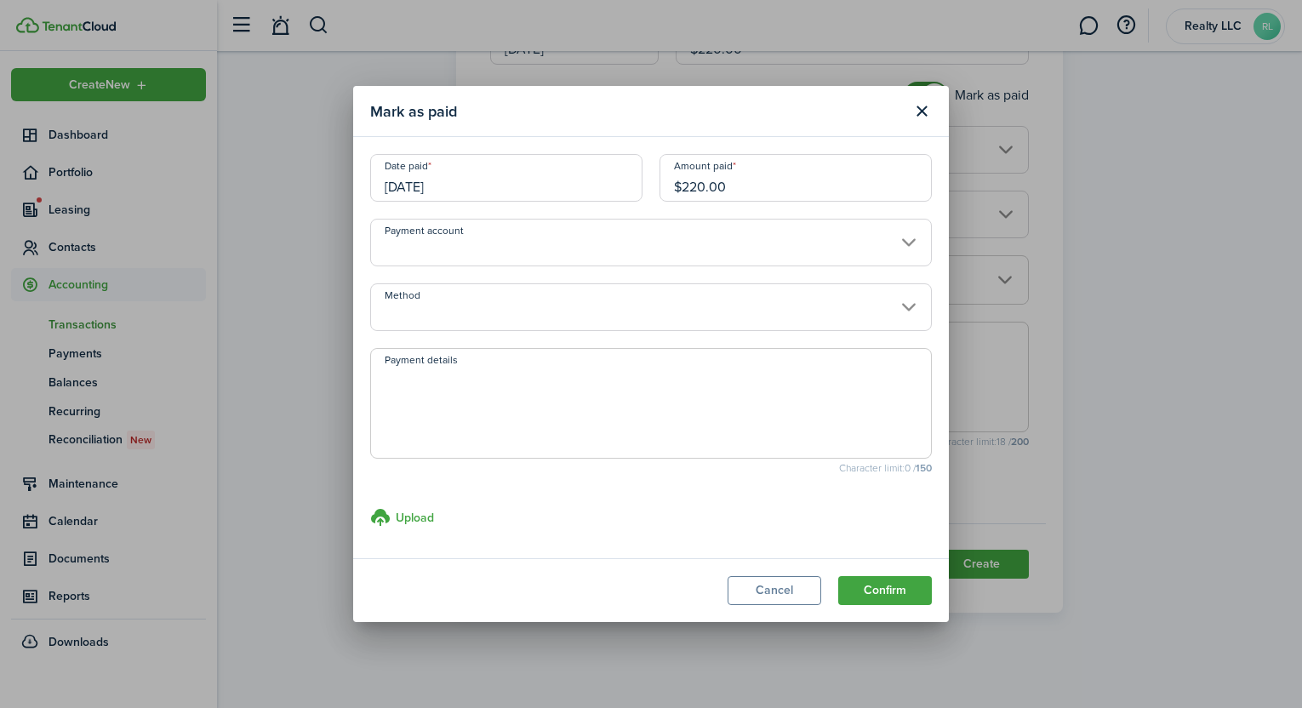
click at [817, 409] on textarea "Payment details" at bounding box center [651, 409] width 560 height 82
paste textarea "06776C"
type textarea "confirmation 06776C"
drag, startPoint x: 878, startPoint y: 565, endPoint x: 878, endPoint y: 578, distance: 12.8
click at [878, 565] on modal-footer "Cancel Confirm" at bounding box center [651, 590] width 596 height 64
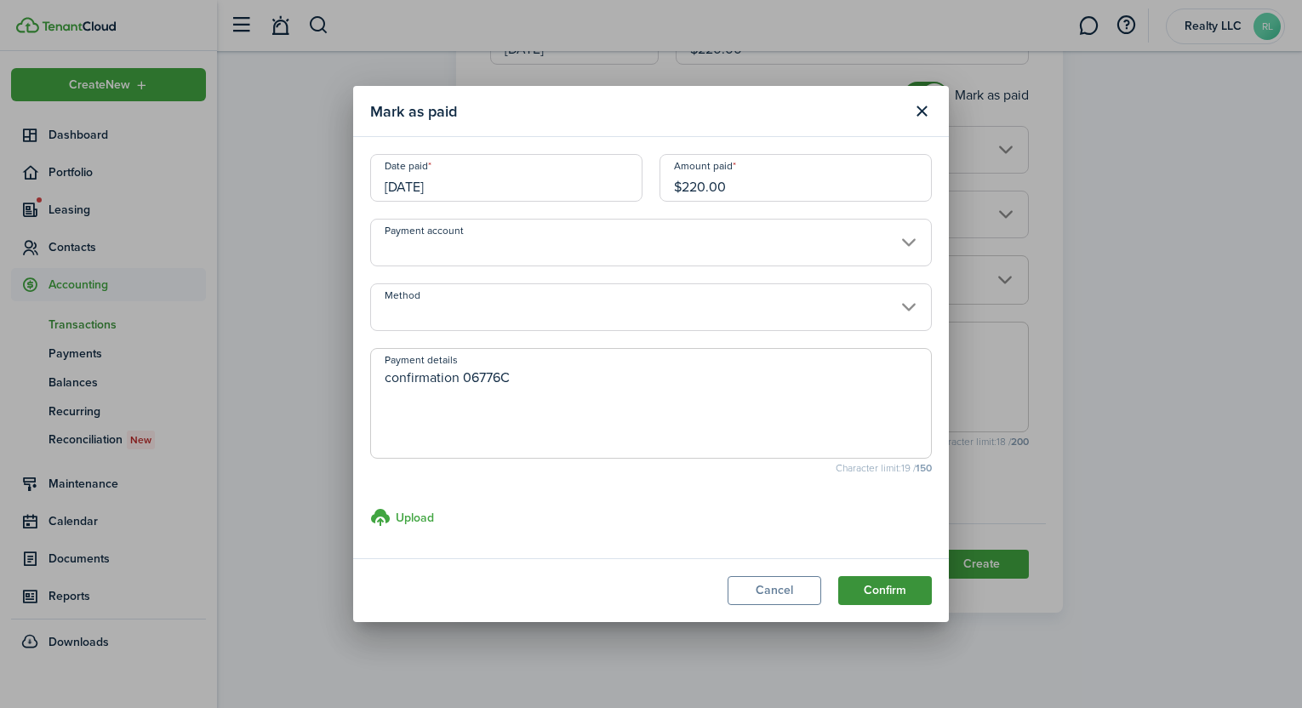
click at [877, 588] on button "Confirm" at bounding box center [885, 590] width 94 height 29
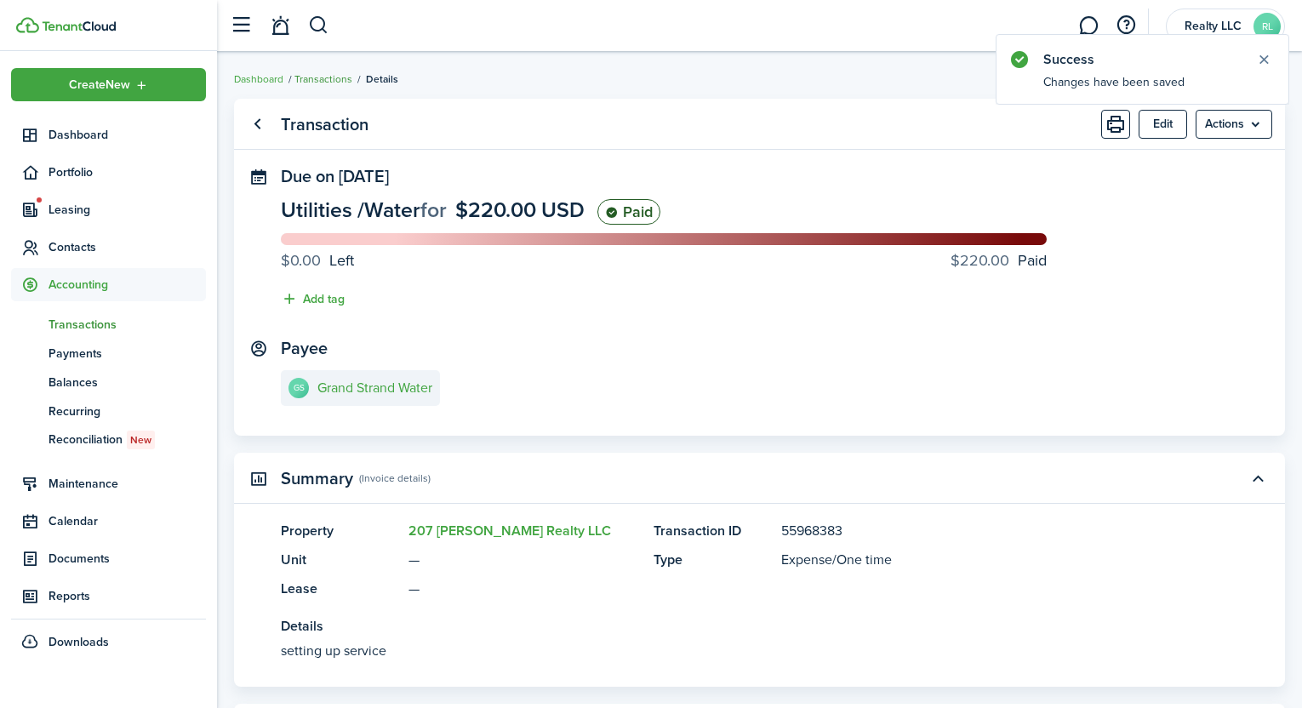
click at [317, 78] on link "Transactions" at bounding box center [323, 78] width 58 height 15
